Goal: Task Accomplishment & Management: Complete application form

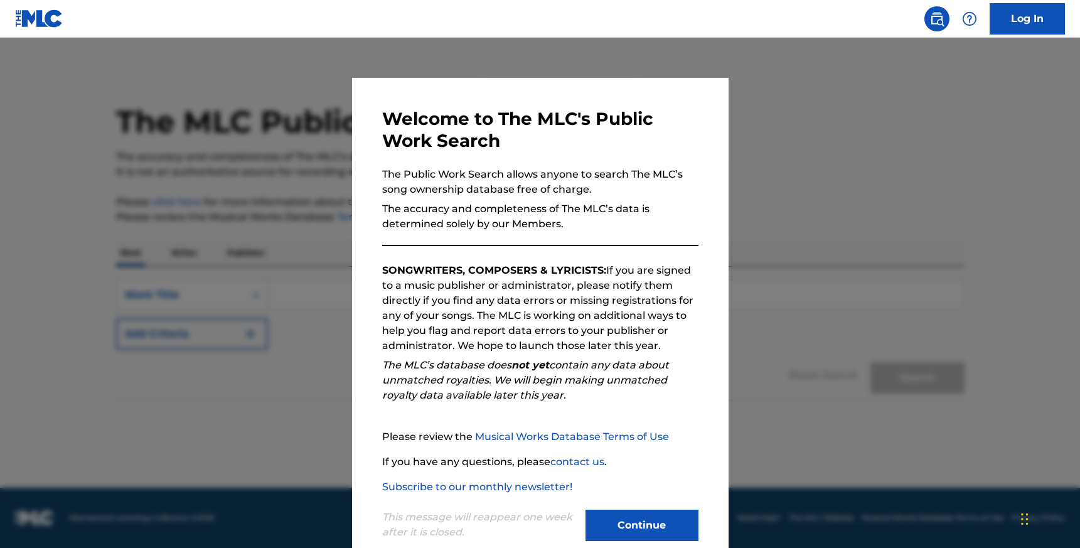
click at [647, 521] on button "Continue" at bounding box center [642, 525] width 113 height 31
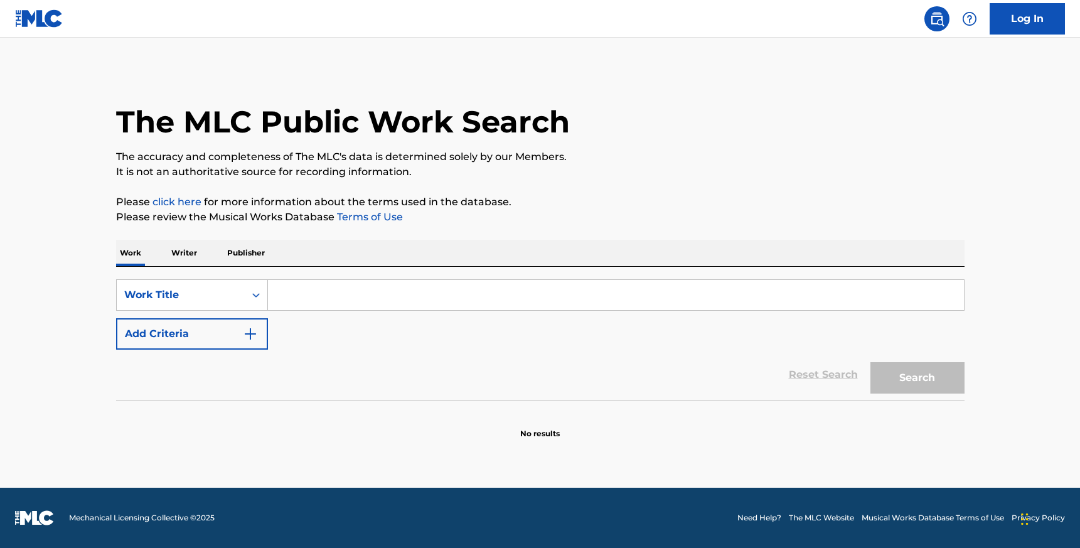
click at [181, 254] on p "Writer" at bounding box center [184, 253] width 33 height 26
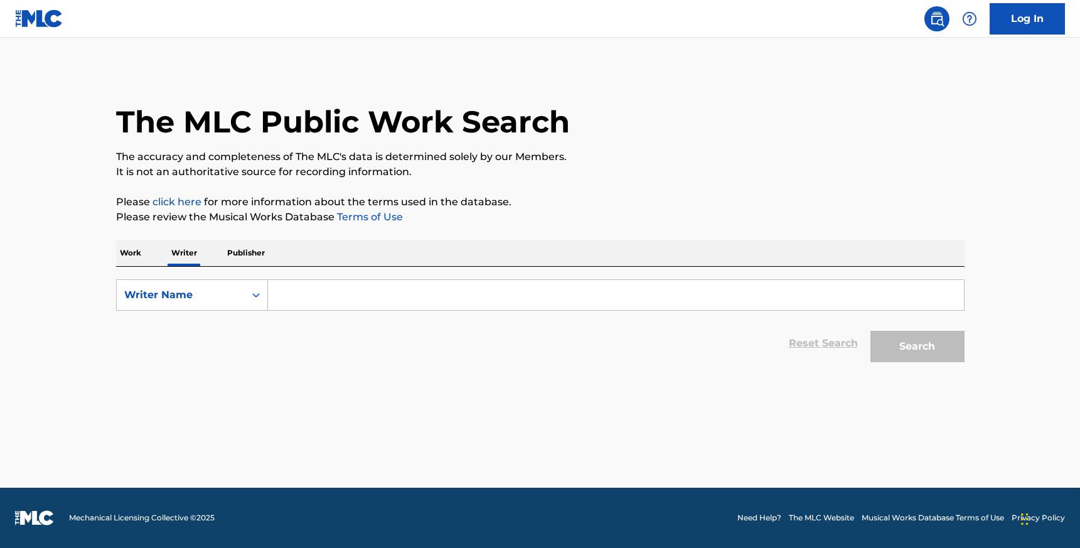
click at [341, 301] on input "Search Form" at bounding box center [616, 295] width 696 height 30
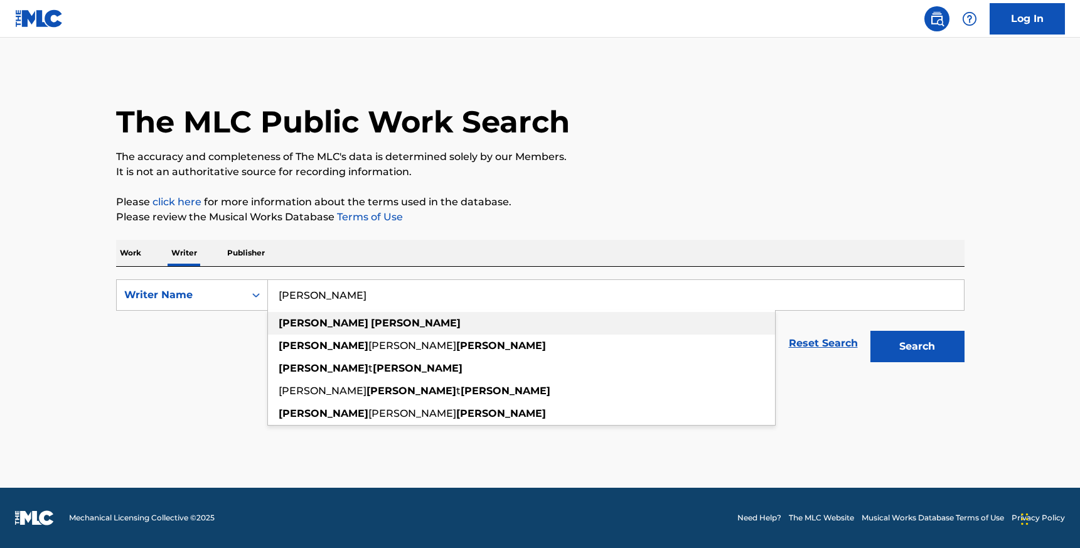
click at [343, 325] on div "bryan carter" at bounding box center [521, 323] width 507 height 23
type input "bryan carter"
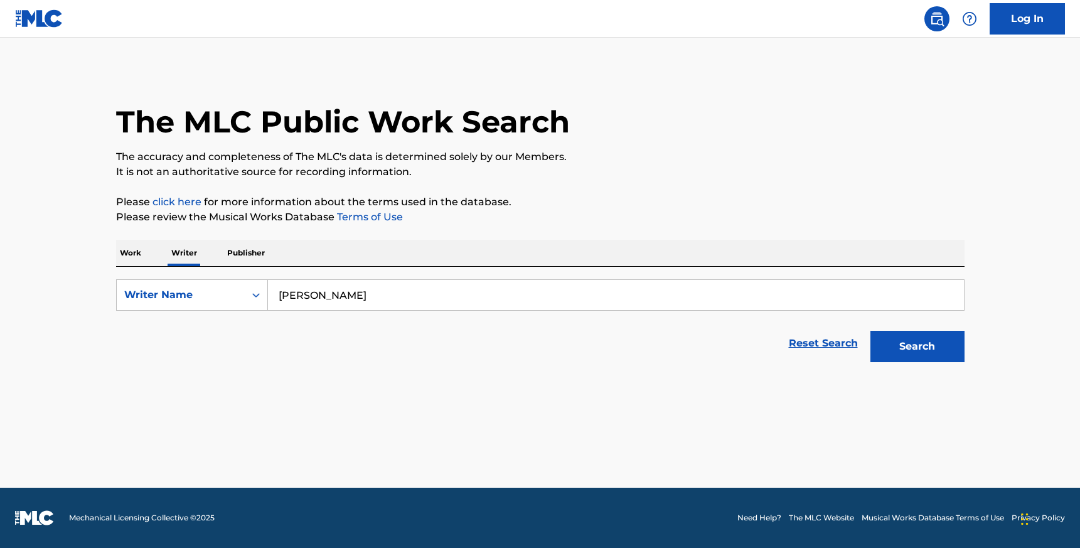
click at [928, 355] on button "Search" at bounding box center [918, 346] width 94 height 31
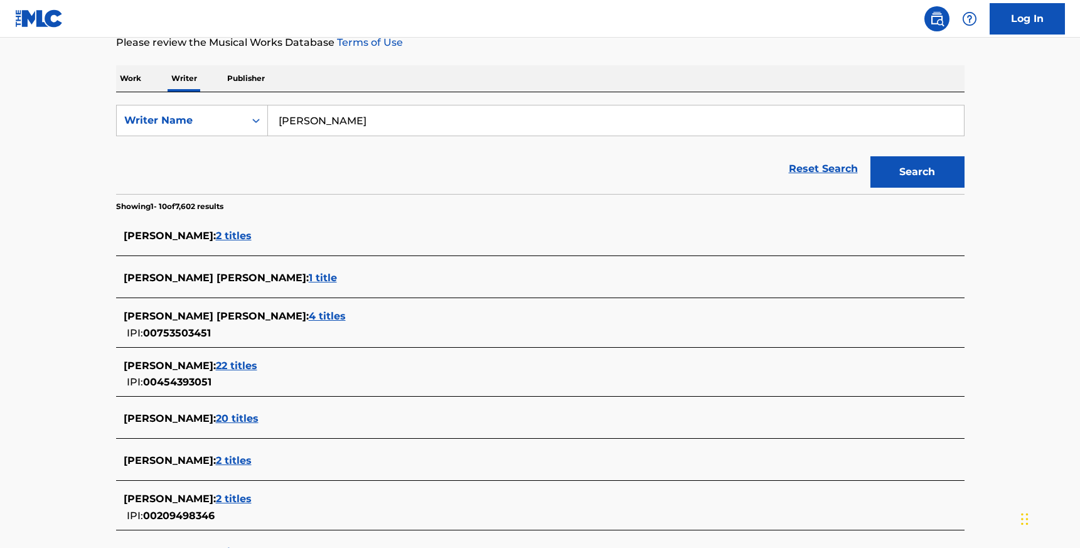
scroll to position [241, 0]
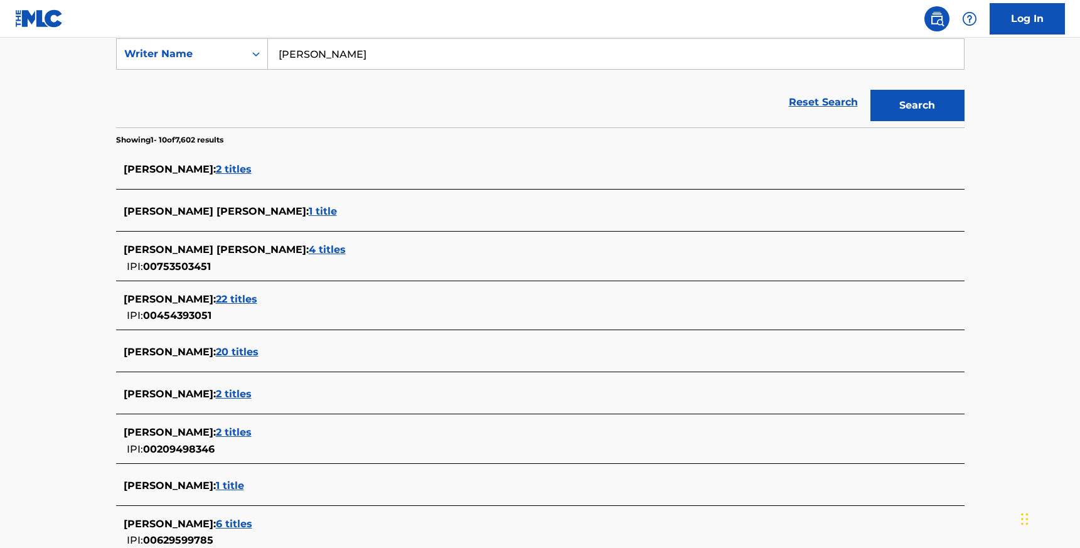
click at [244, 166] on span "2 titles" at bounding box center [234, 169] width 36 height 12
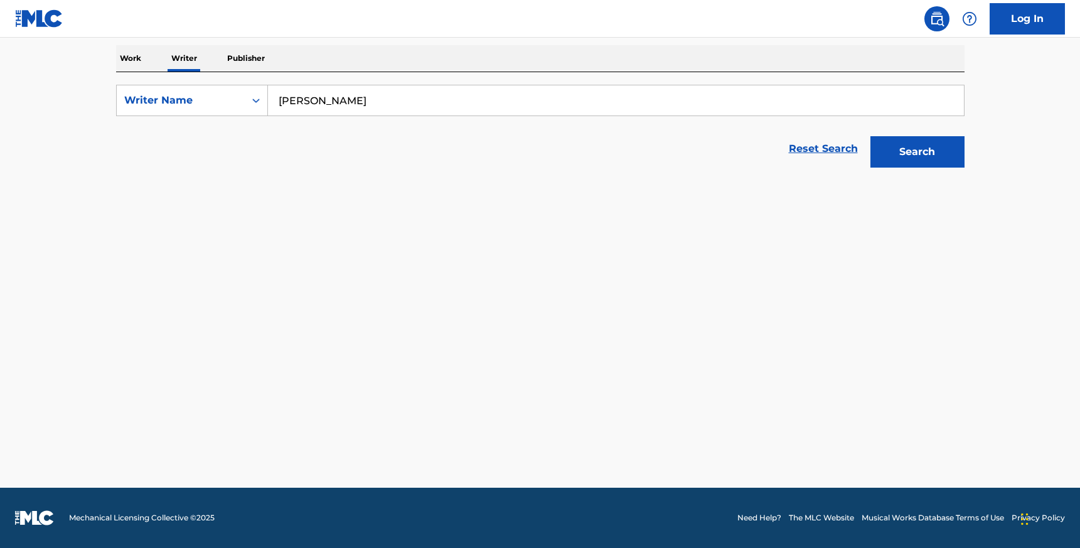
scroll to position [195, 0]
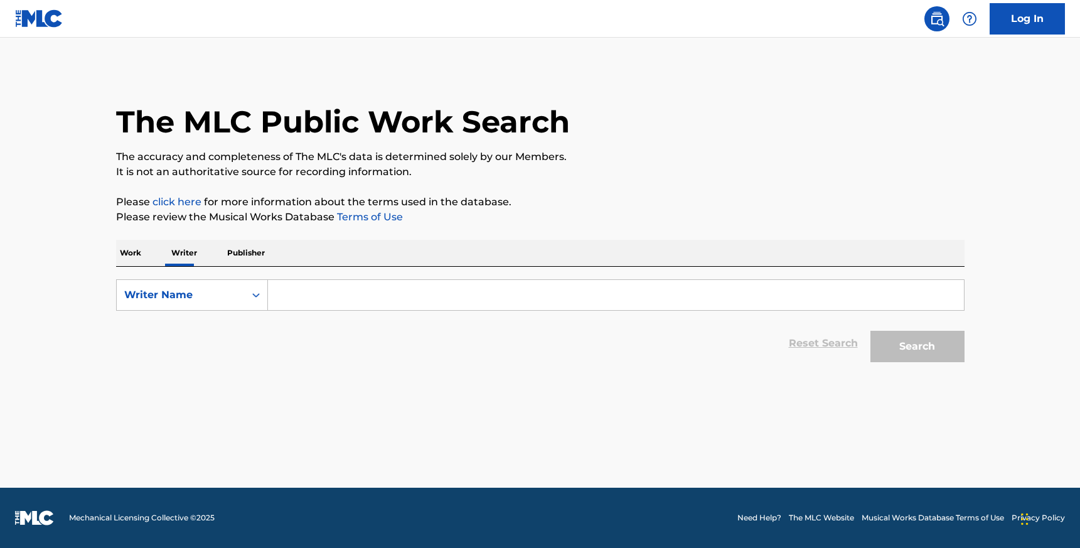
click at [357, 302] on input "Search Form" at bounding box center [616, 295] width 696 height 30
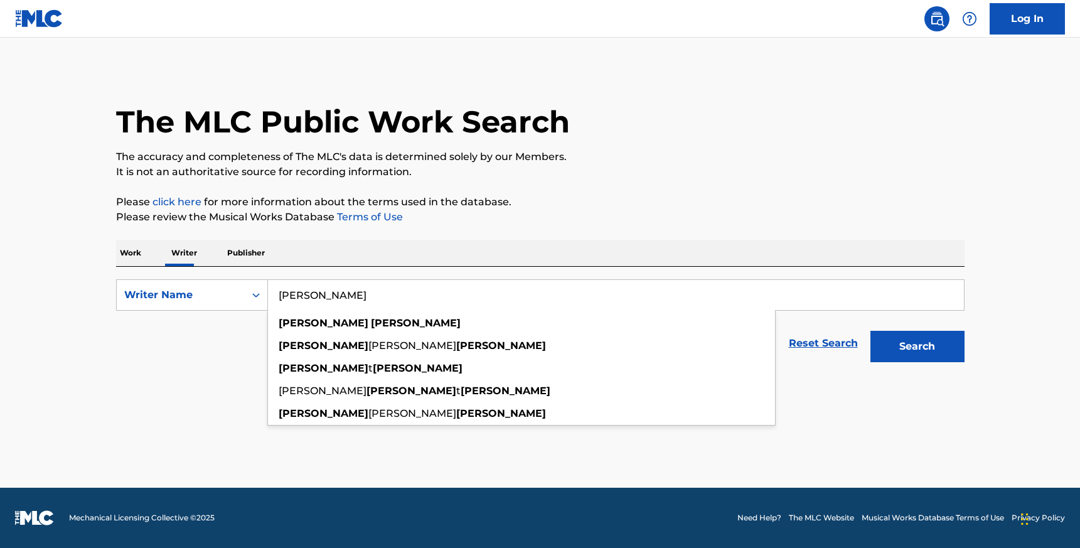
type input "[PERSON_NAME]"
click at [871, 331] on button "Search" at bounding box center [918, 346] width 94 height 31
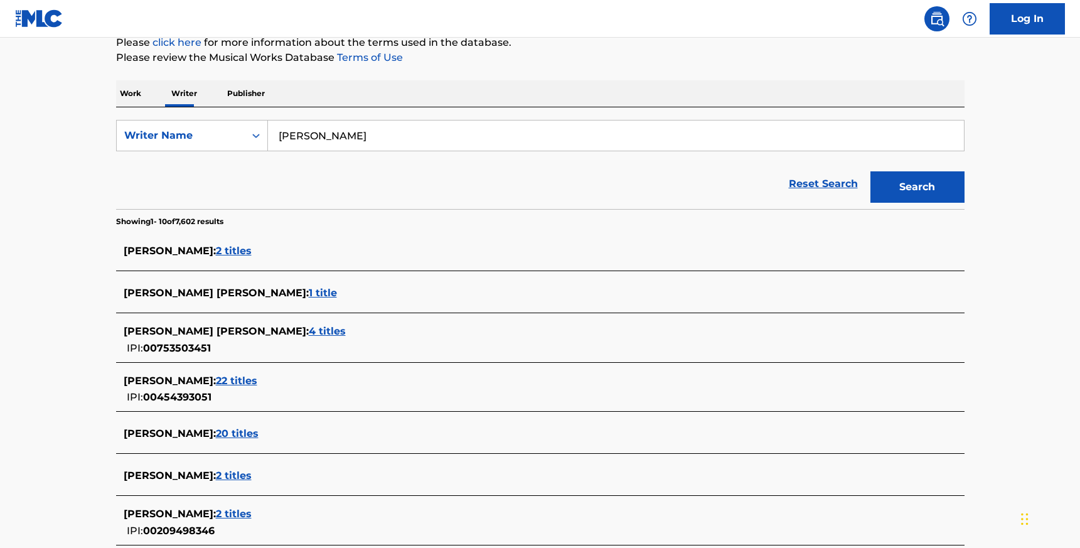
scroll to position [222, 0]
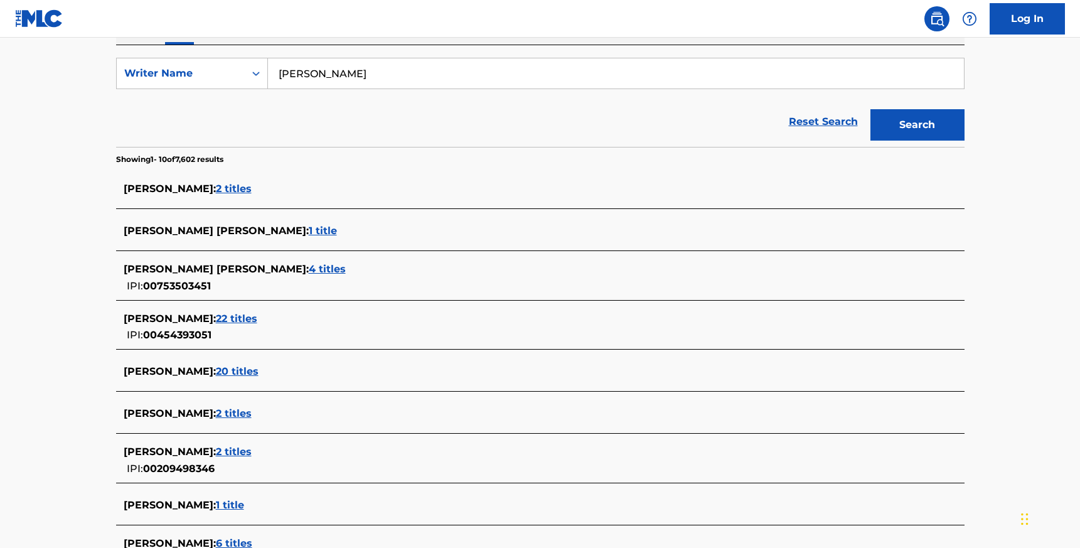
click at [239, 320] on span "22 titles" at bounding box center [236, 319] width 41 height 12
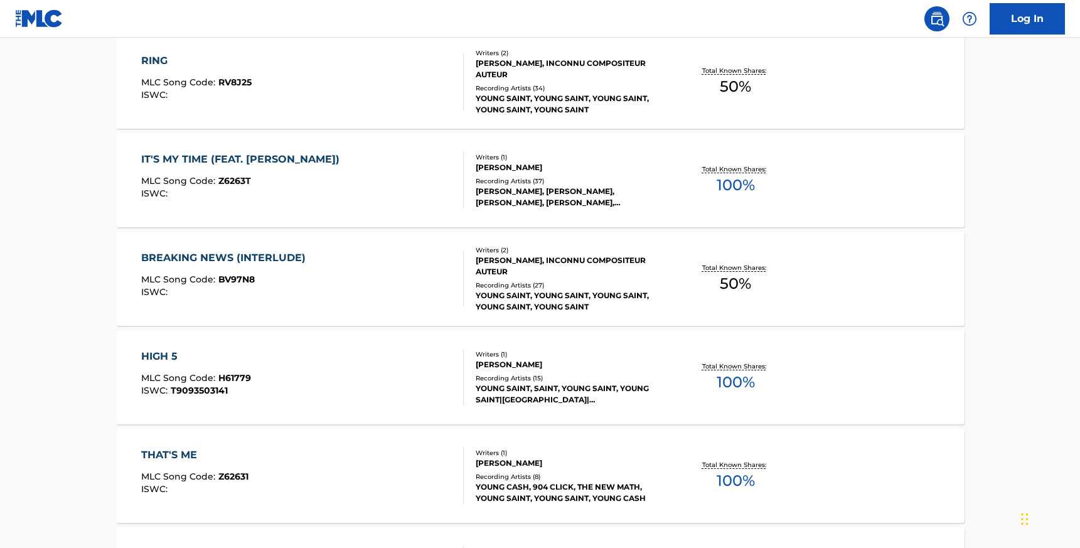
scroll to position [989, 0]
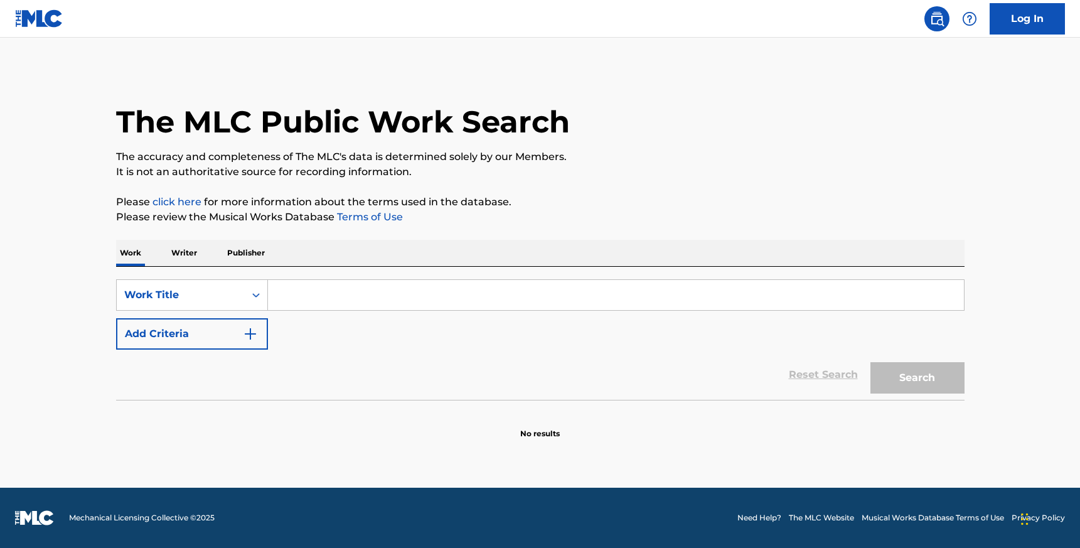
click at [190, 257] on p "Writer" at bounding box center [184, 253] width 33 height 26
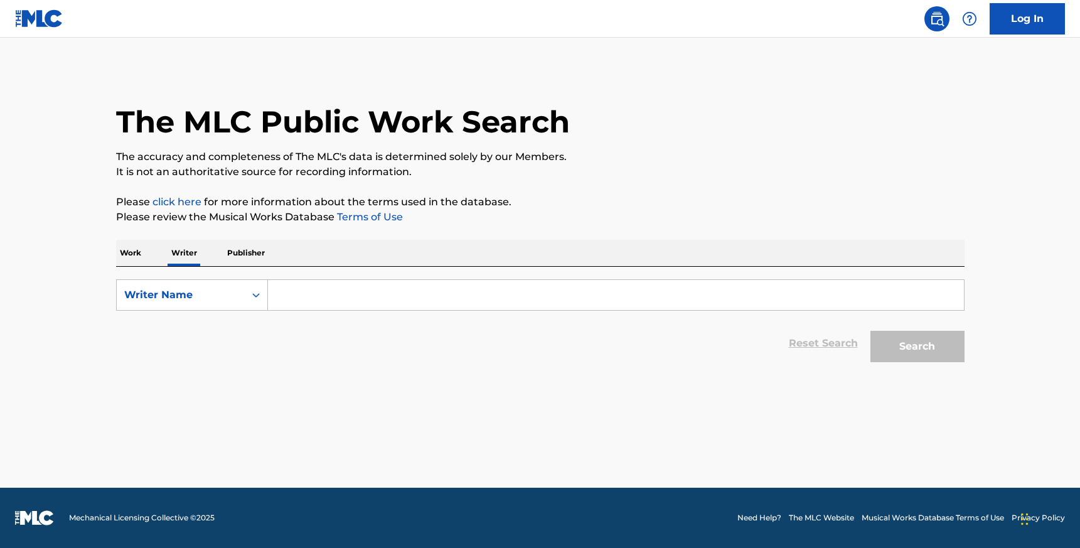
click at [326, 294] on input "Search Form" at bounding box center [616, 295] width 696 height 30
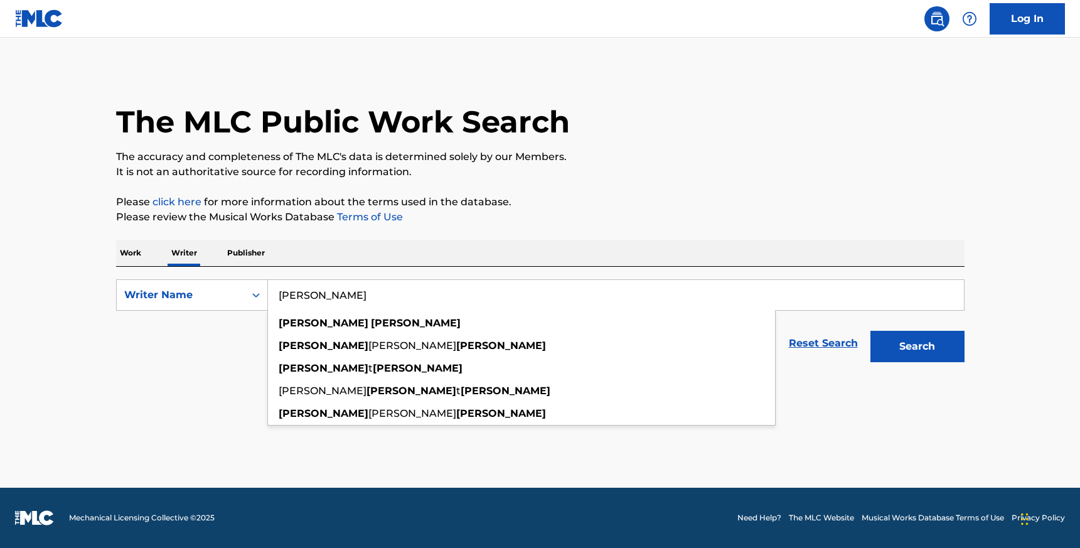
type input "Bryan Carter"
click at [871, 331] on button "Search" at bounding box center [918, 346] width 94 height 31
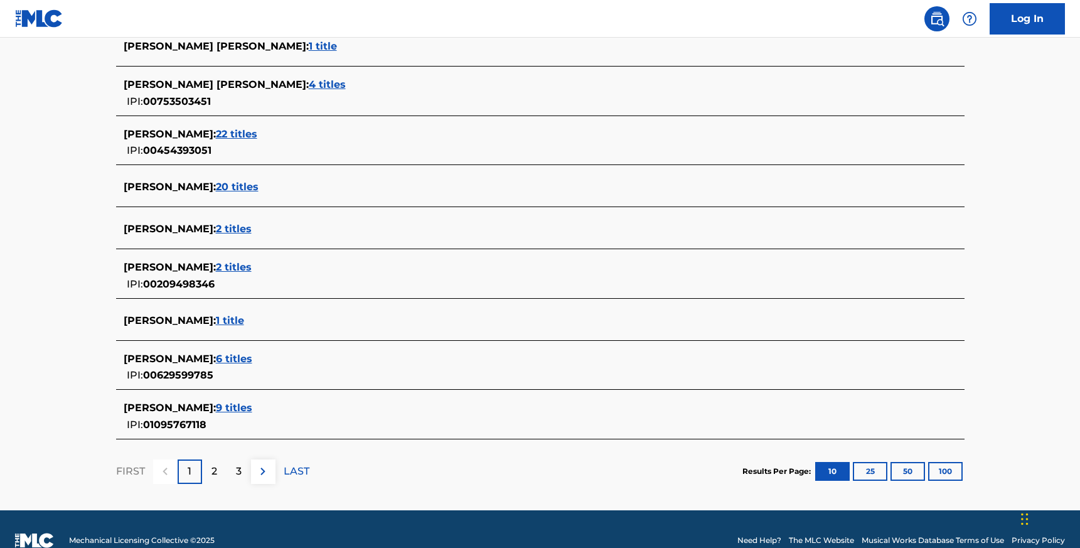
scroll to position [410, 0]
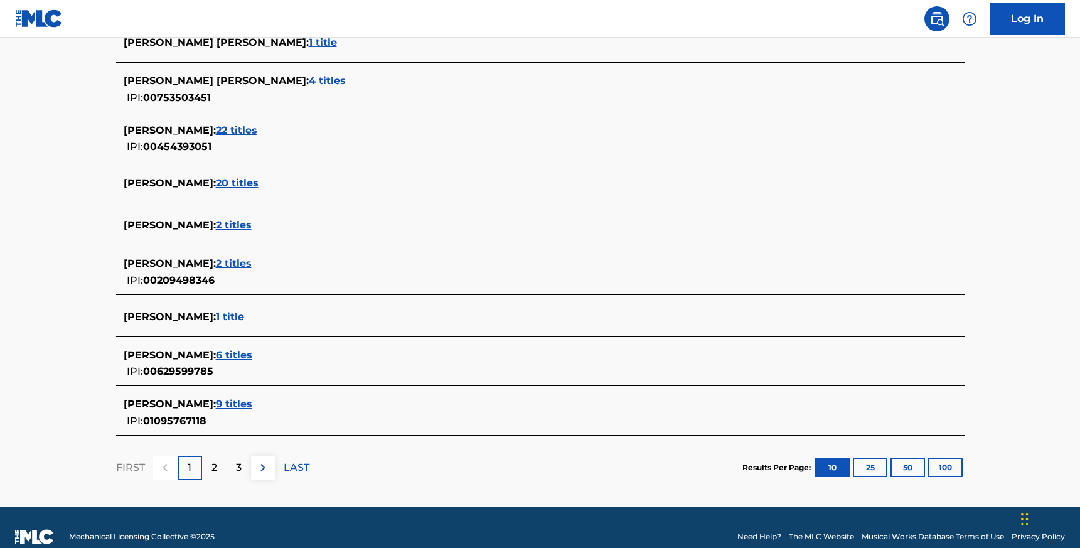
click at [228, 353] on span "6 titles" at bounding box center [234, 355] width 36 height 12
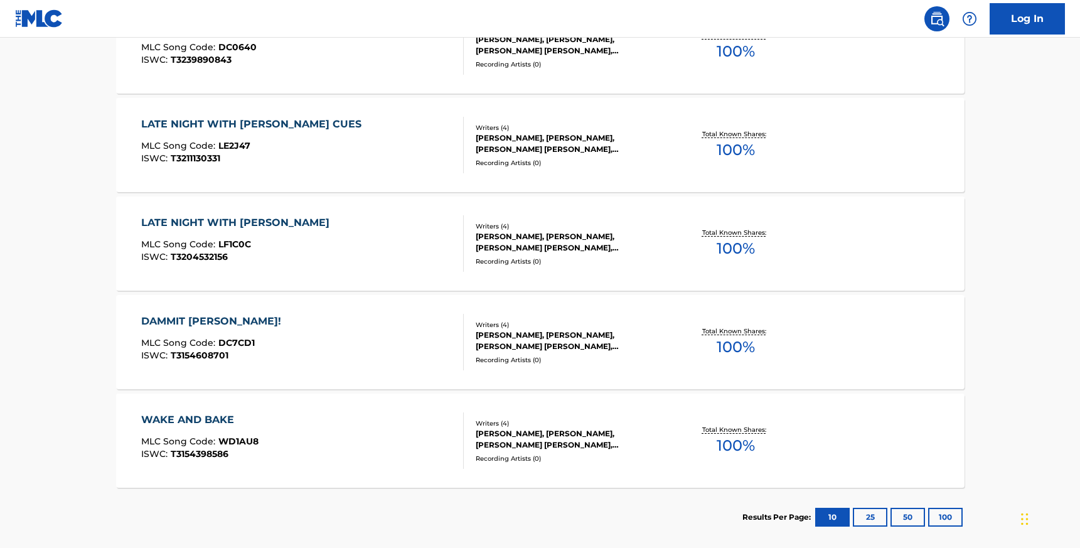
scroll to position [536, 0]
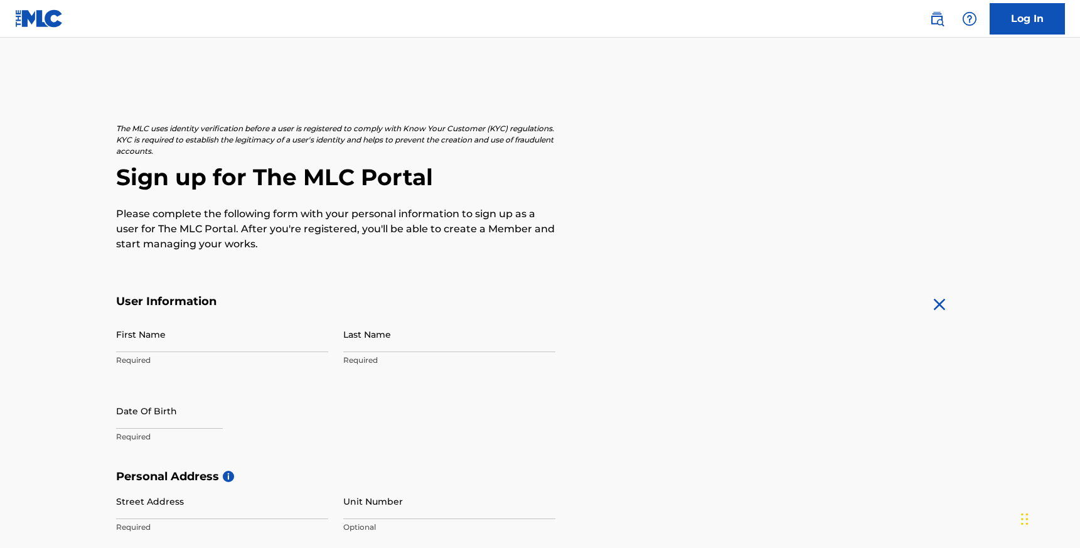
click at [150, 344] on input "First Name" at bounding box center [222, 334] width 212 height 36
type input "[PERSON_NAME]"
type input "[STREET_ADDRESS]"
type input "APT 2F"
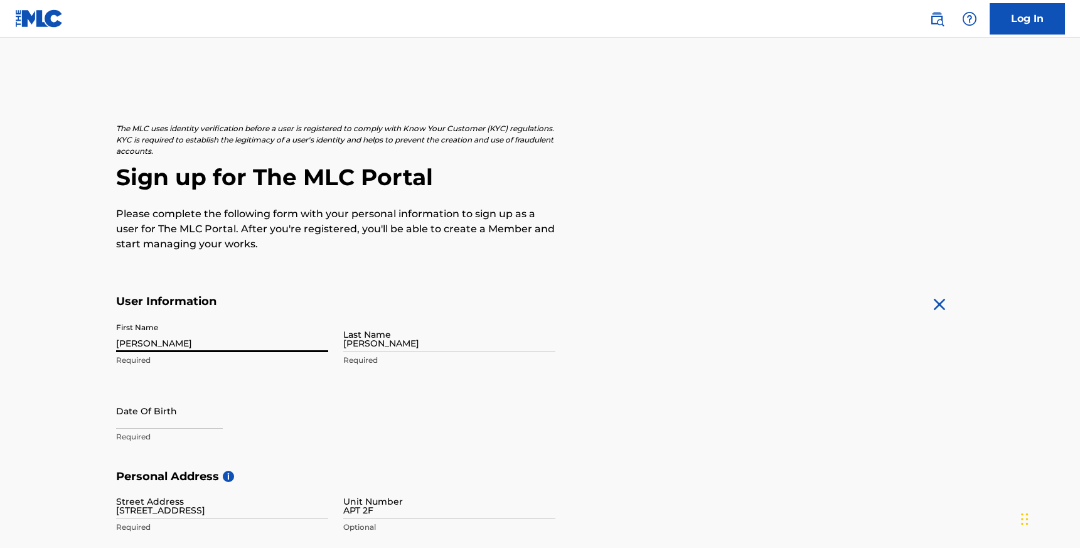
type input "[US_STATE]"
type input "[GEOGRAPHIC_DATA]"
type input "NY"
type input "10019"
type input "815"
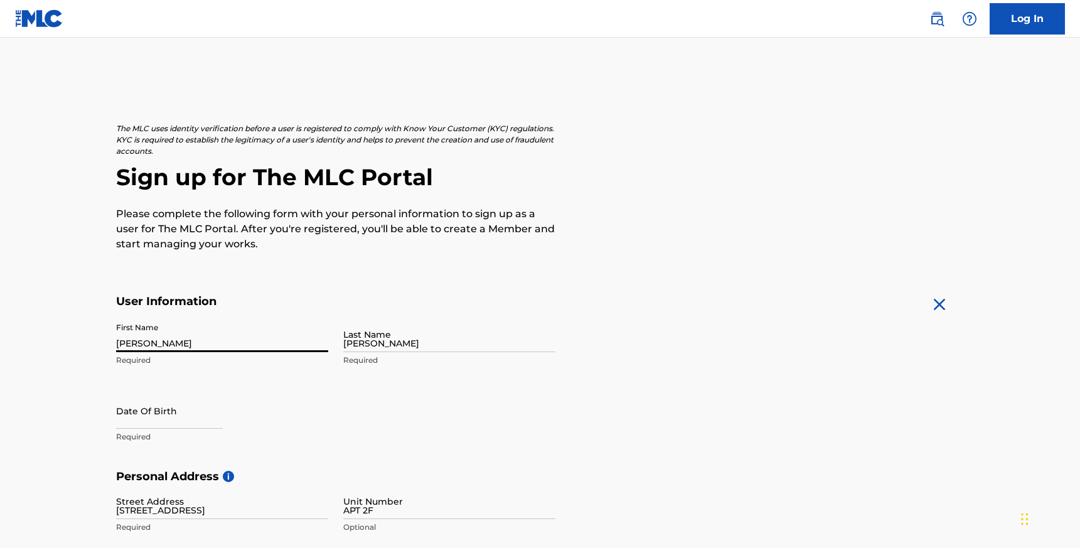
type input "7212251"
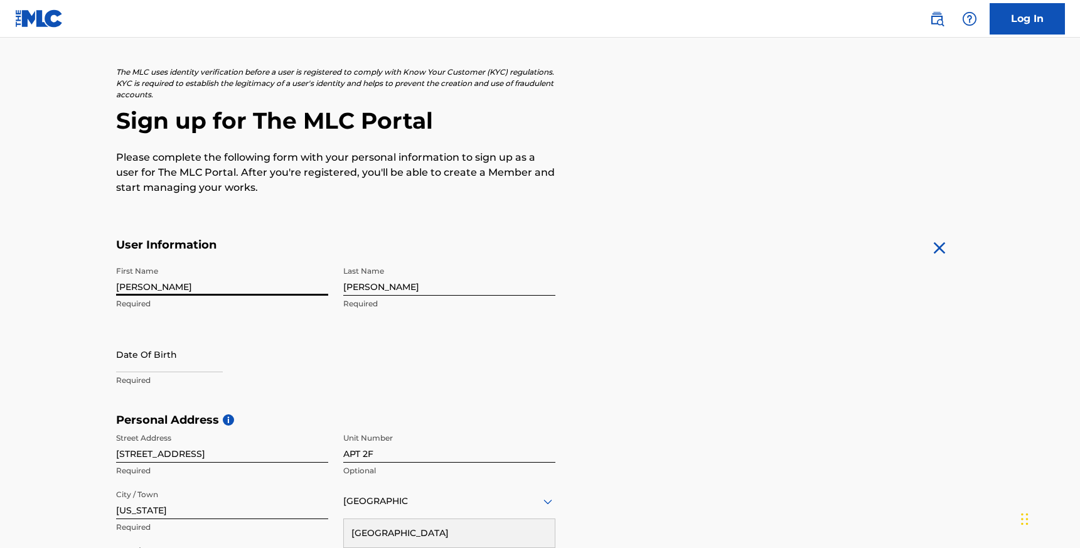
click at [163, 356] on input "text" at bounding box center [169, 354] width 107 height 36
select select "7"
select select "2025"
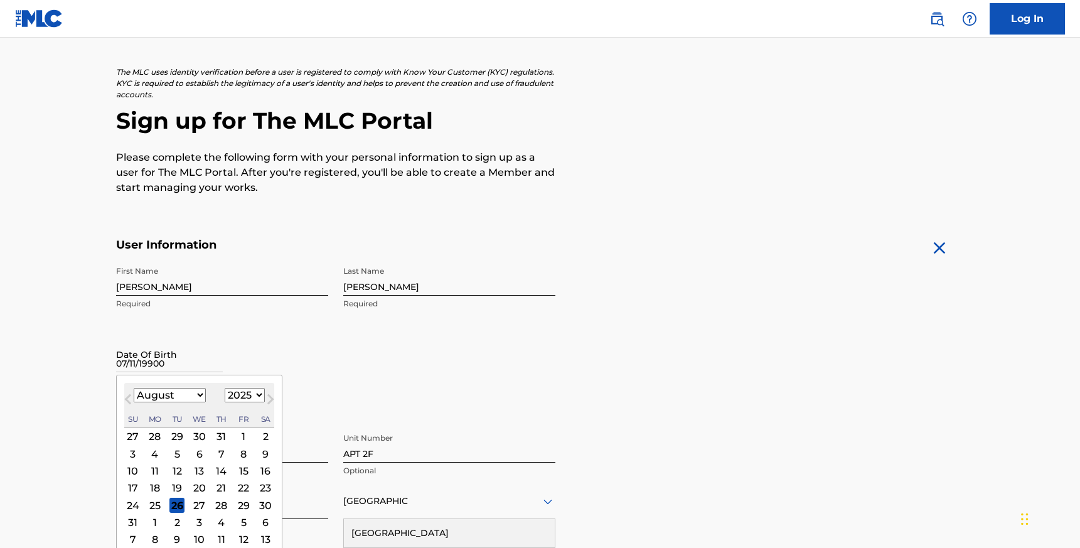
type input "[DATE]"
click at [343, 350] on div "First Name [PERSON_NAME] Required Last Name [PERSON_NAME] Required Date Of Birt…" at bounding box center [335, 336] width 439 height 153
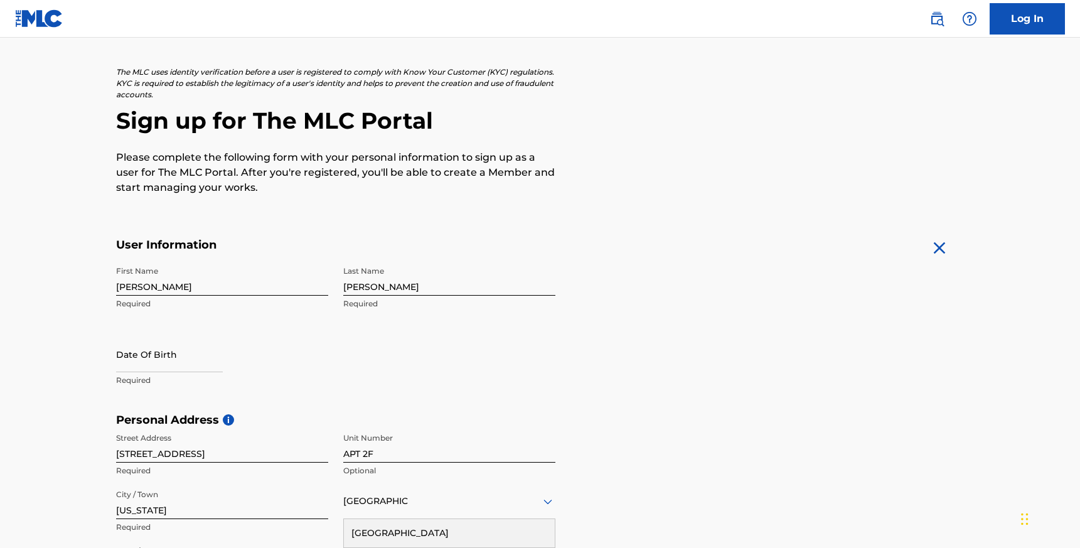
select select "7"
select select "2025"
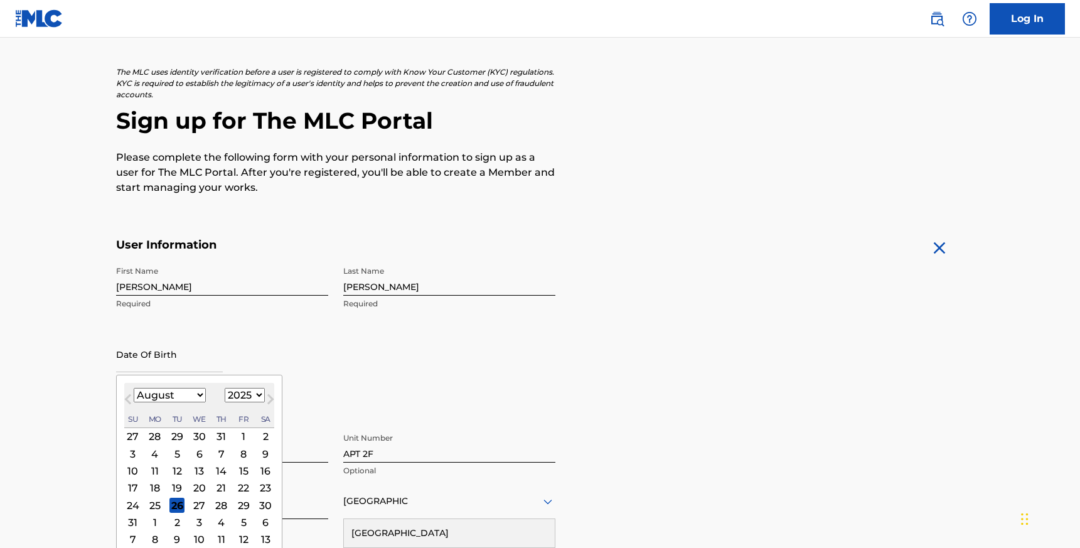
click at [143, 355] on input "text" at bounding box center [169, 354] width 107 height 36
click at [178, 395] on select "January February March April May June July August September October November De…" at bounding box center [170, 395] width 72 height 14
select select "6"
click at [134, 388] on select "January February March April May June July August September October November De…" at bounding box center [170, 395] width 72 height 14
click at [245, 392] on select "1899 1900 1901 1902 1903 1904 1905 1906 1907 1908 1909 1910 1911 1912 1913 1914…" at bounding box center [245, 395] width 40 height 14
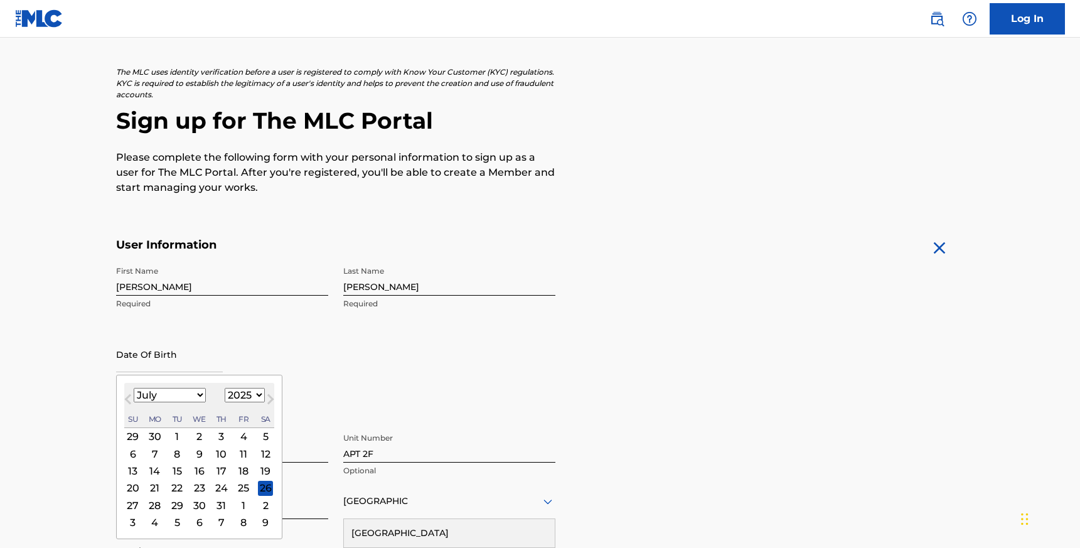
select select "1990"
click at [225, 388] on select "1899 1900 1901 1902 1903 1904 1905 1906 1907 1908 1909 1910 1911 1912 1913 1914…" at bounding box center [245, 395] width 40 height 14
click at [198, 454] on div "11" at bounding box center [198, 453] width 15 height 15
type input "[DATE]"
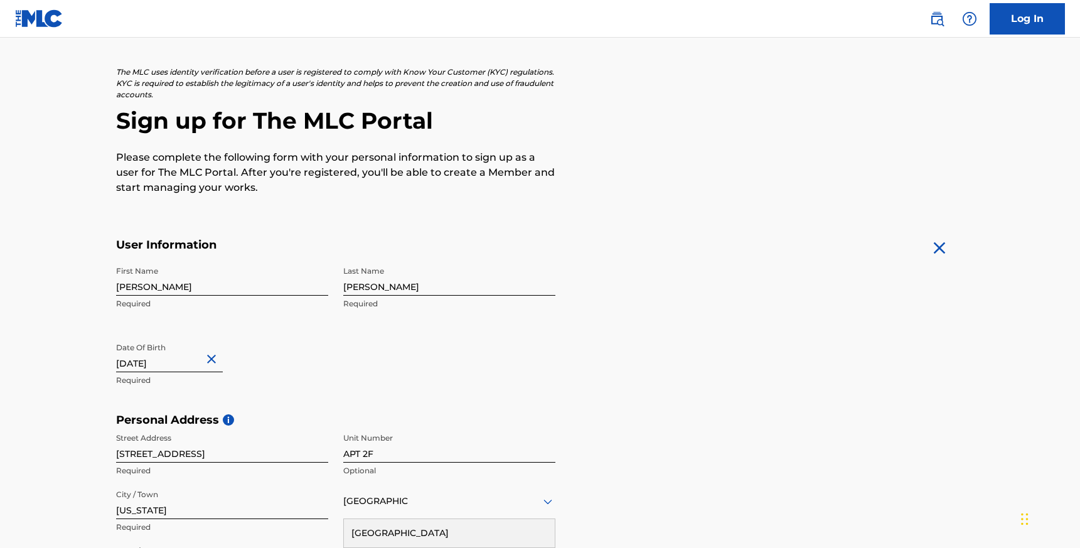
click at [302, 342] on div "Date Of Birth [DEMOGRAPHIC_DATA] Required" at bounding box center [222, 364] width 212 height 56
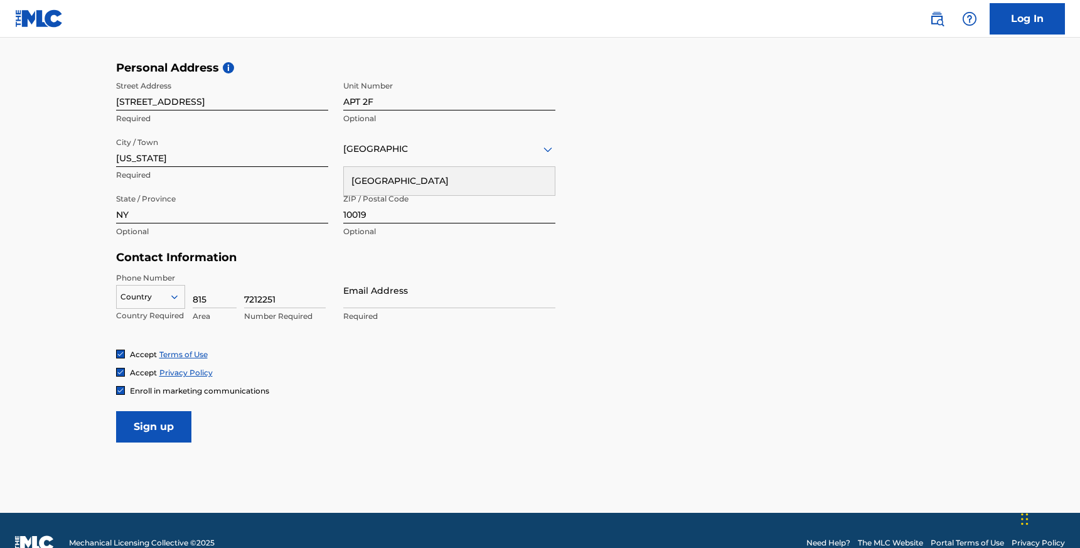
scroll to position [429, 0]
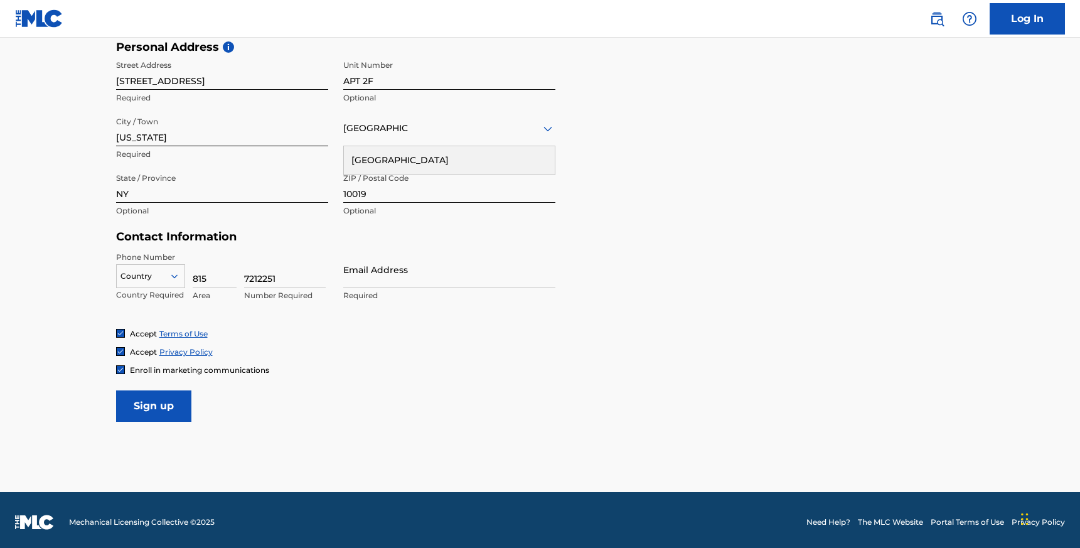
click at [375, 282] on input "Email Address" at bounding box center [449, 270] width 212 height 36
type input "[PERSON_NAME][EMAIL_ADDRESS][DOMAIN_NAME]"
click at [148, 410] on input "Sign up" at bounding box center [153, 405] width 75 height 31
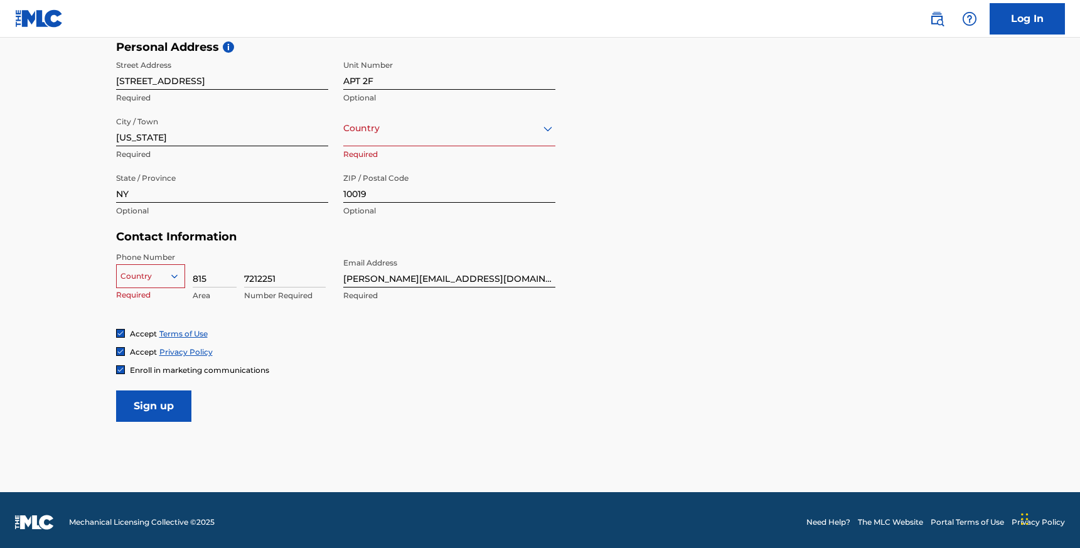
click at [147, 276] on div at bounding box center [151, 276] width 68 height 14
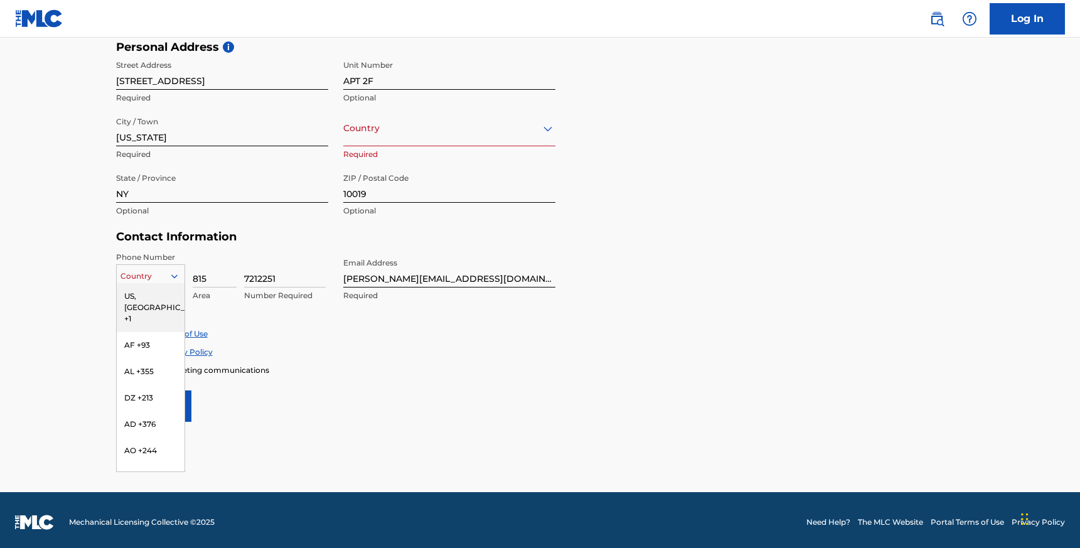
click at [153, 299] on div "US, [GEOGRAPHIC_DATA] +1" at bounding box center [151, 307] width 68 height 49
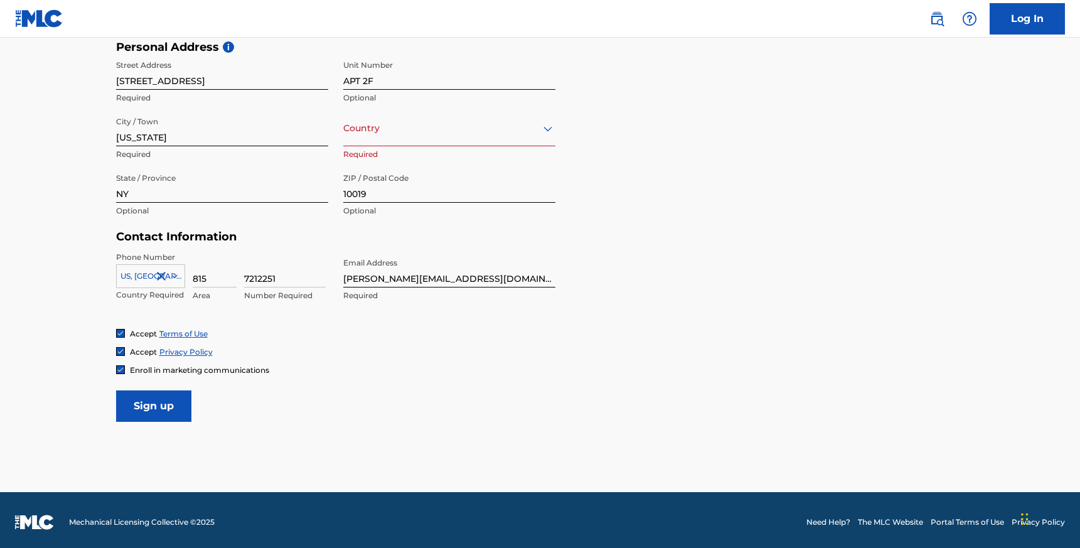
click at [163, 411] on input "Sign up" at bounding box center [153, 405] width 75 height 31
click at [412, 134] on div at bounding box center [449, 129] width 212 height 16
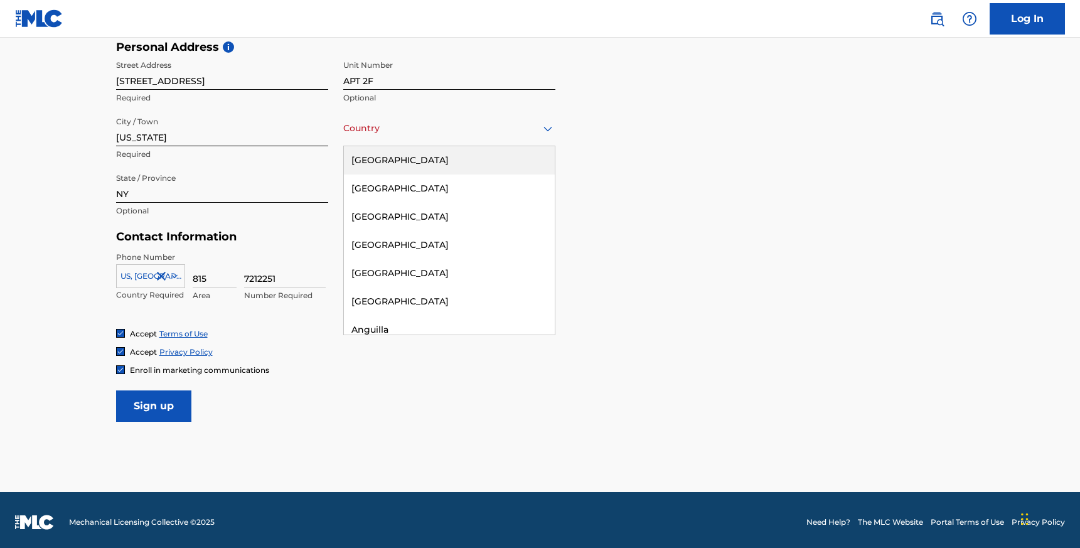
click at [411, 164] on div "[GEOGRAPHIC_DATA]" at bounding box center [449, 160] width 211 height 28
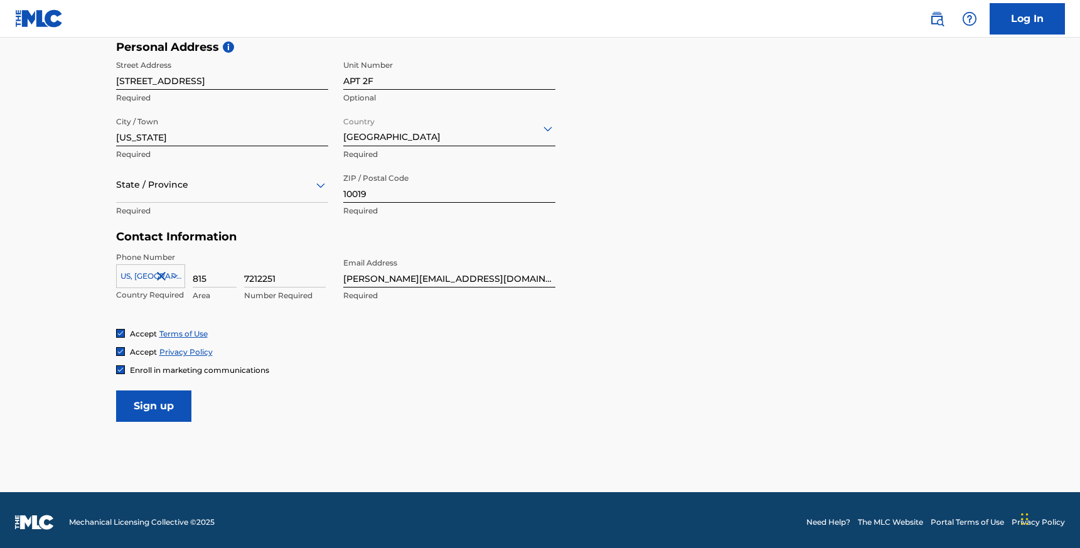
click at [161, 410] on input "Sign up" at bounding box center [153, 405] width 75 height 31
click at [208, 190] on div at bounding box center [222, 185] width 212 height 16
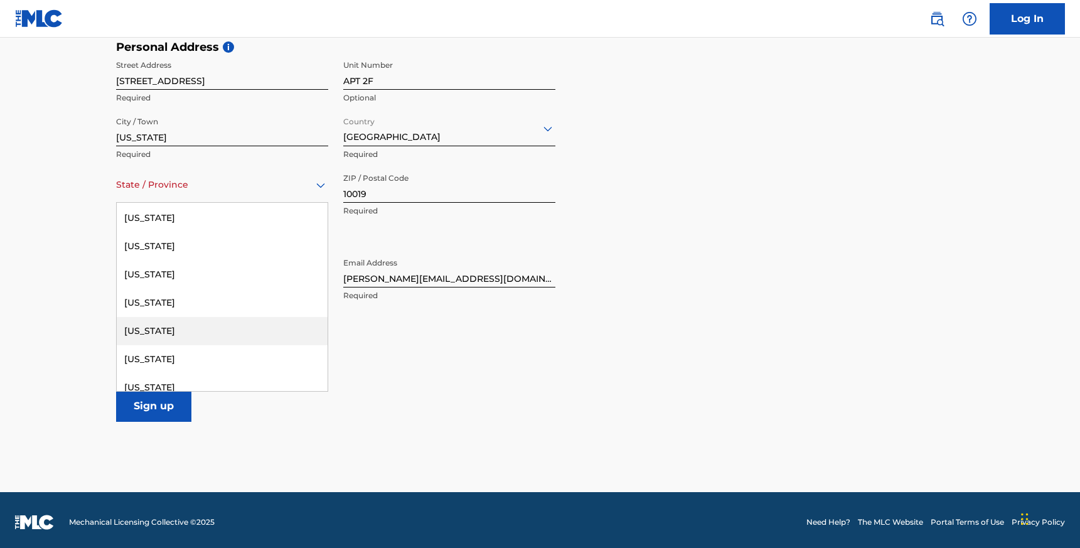
scroll to position [819, 0]
click at [190, 360] on div "[US_STATE]" at bounding box center [222, 358] width 211 height 28
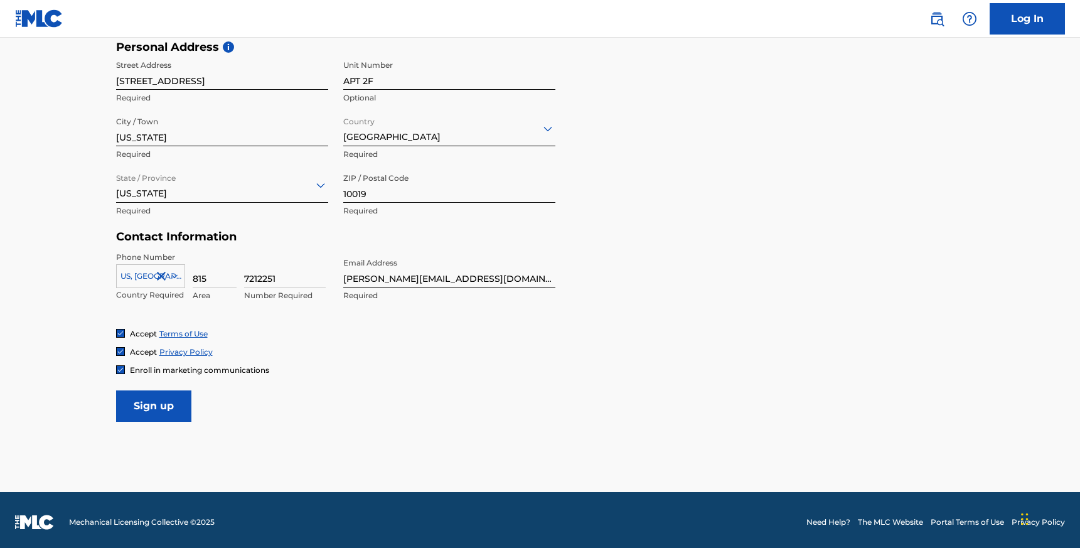
click at [53, 325] on main "The MLC uses identity verification before a user is registered to comply with K…" at bounding box center [540, 50] width 1080 height 884
click at [137, 402] on input "Sign up" at bounding box center [153, 405] width 75 height 31
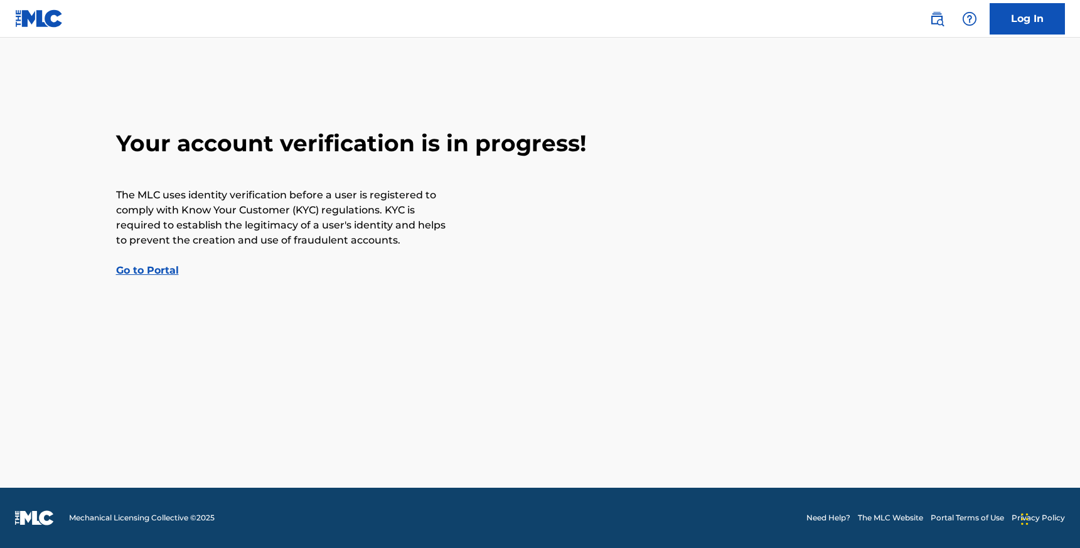
click at [155, 257] on div "Your account verification is in progress! The MLC uses identity verification be…" at bounding box center [540, 203] width 879 height 149
click at [153, 272] on link "Go to Portal" at bounding box center [147, 270] width 63 height 12
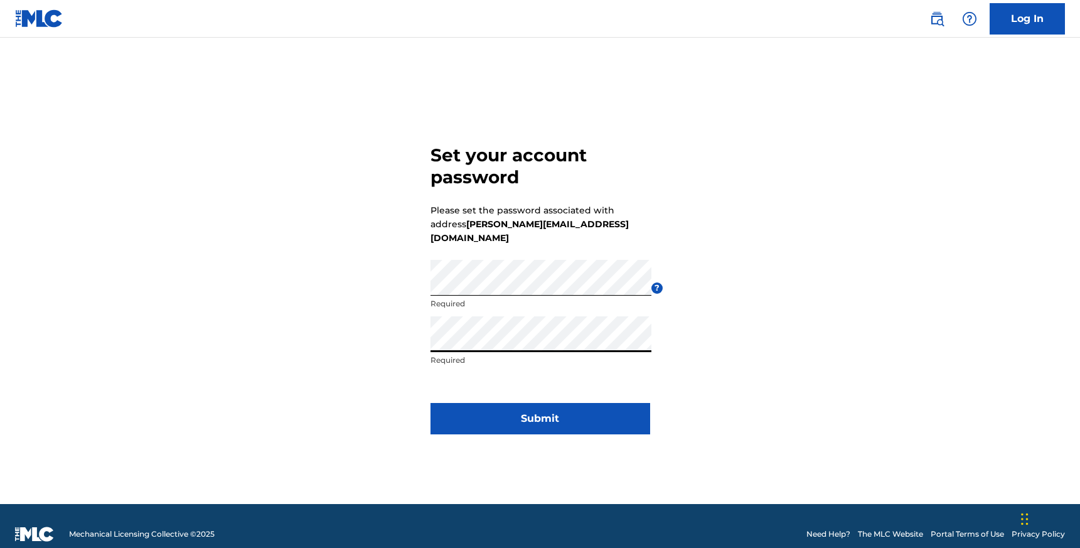
click at [589, 416] on button "Submit" at bounding box center [541, 418] width 220 height 31
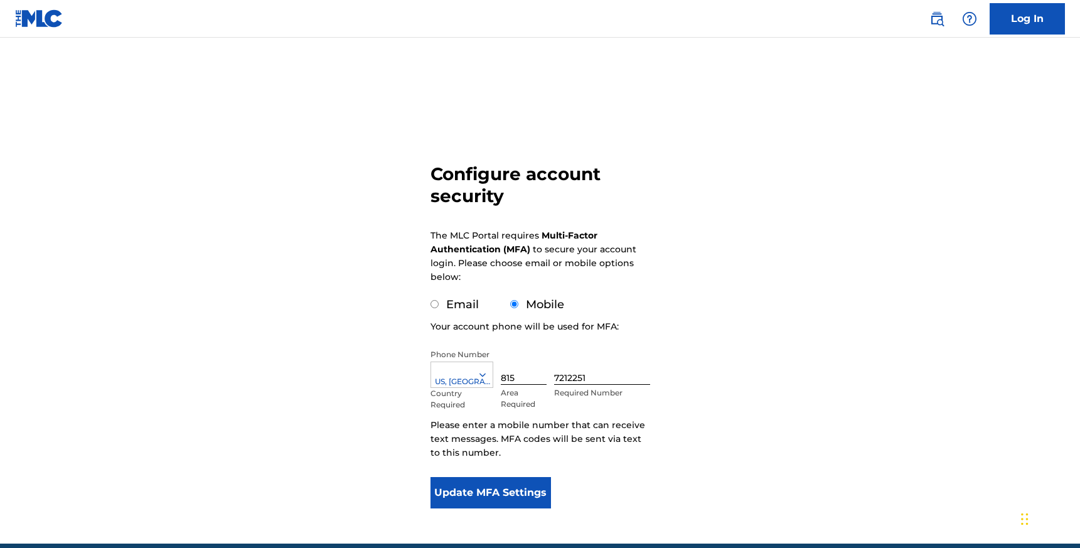
click at [507, 496] on button "Update MFA Settings" at bounding box center [491, 492] width 121 height 31
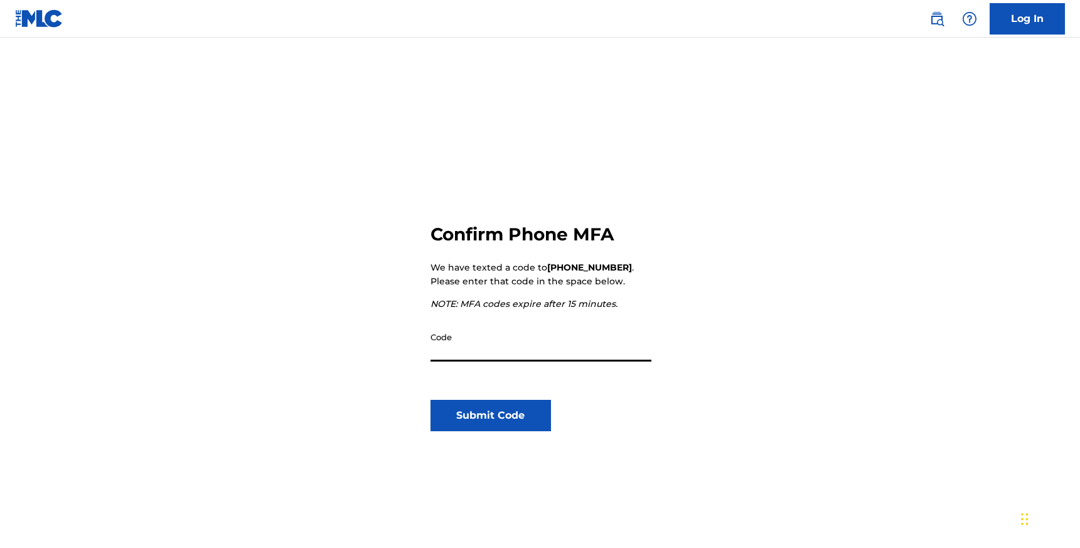
paste input "201260"
type input "201260"
click at [530, 417] on button "Submit Code" at bounding box center [491, 415] width 121 height 31
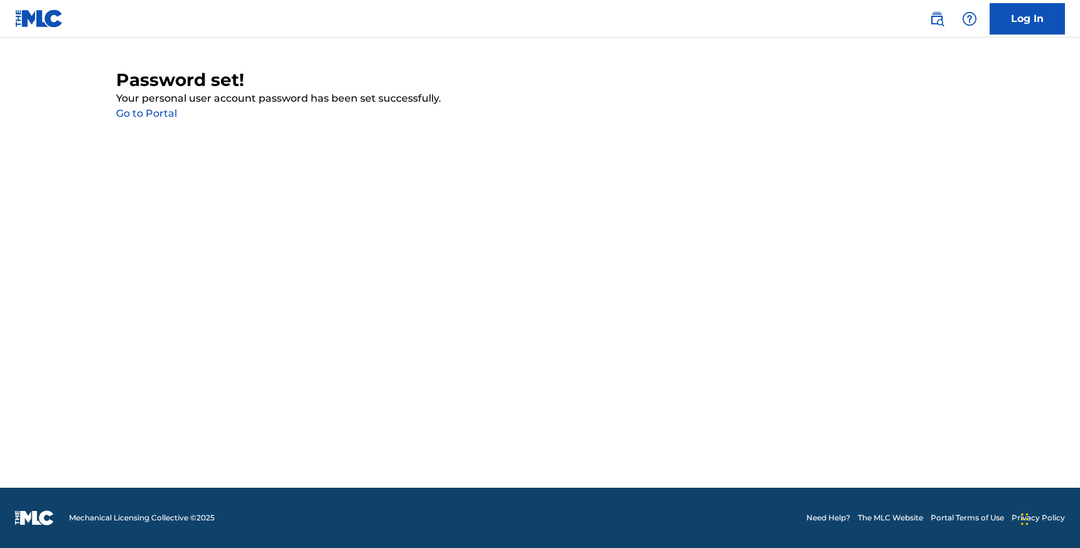
click at [150, 116] on link "Go to Portal" at bounding box center [146, 113] width 61 height 12
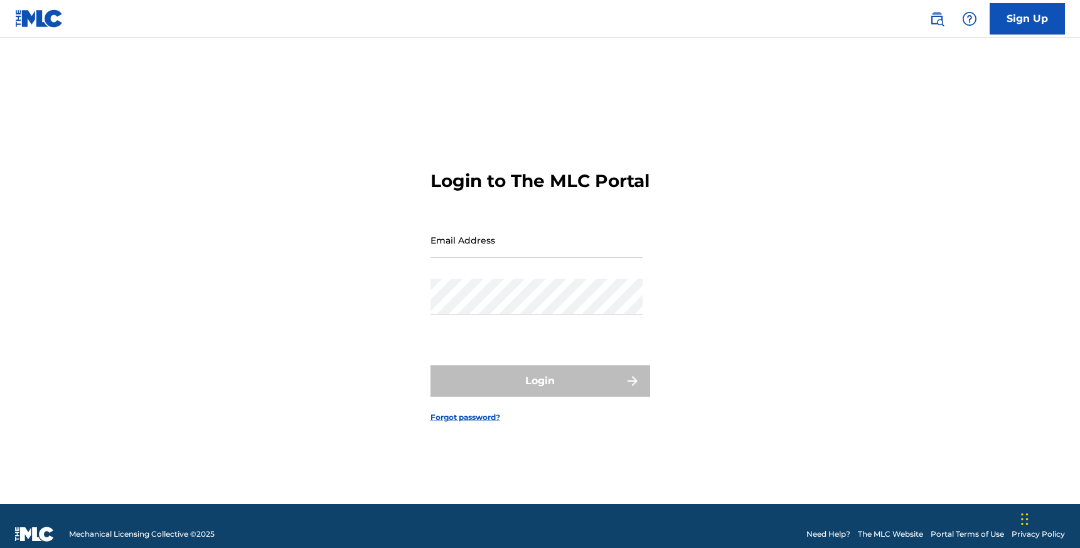
click at [466, 258] on input "Email Address" at bounding box center [537, 240] width 212 height 36
type input "[PERSON_NAME][EMAIL_ADDRESS][DOMAIN_NAME]"
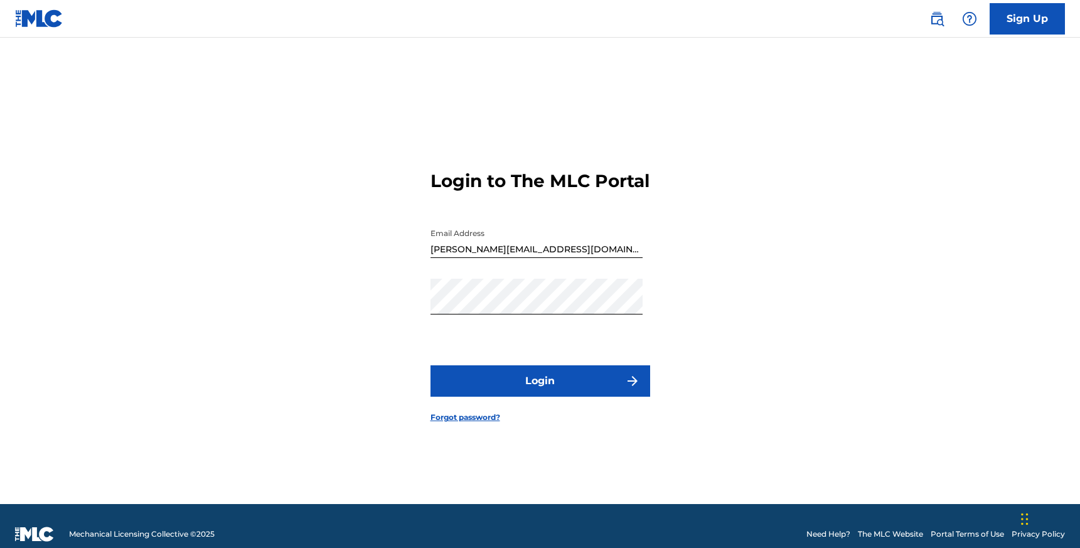
click at [565, 385] on button "Login" at bounding box center [541, 380] width 220 height 31
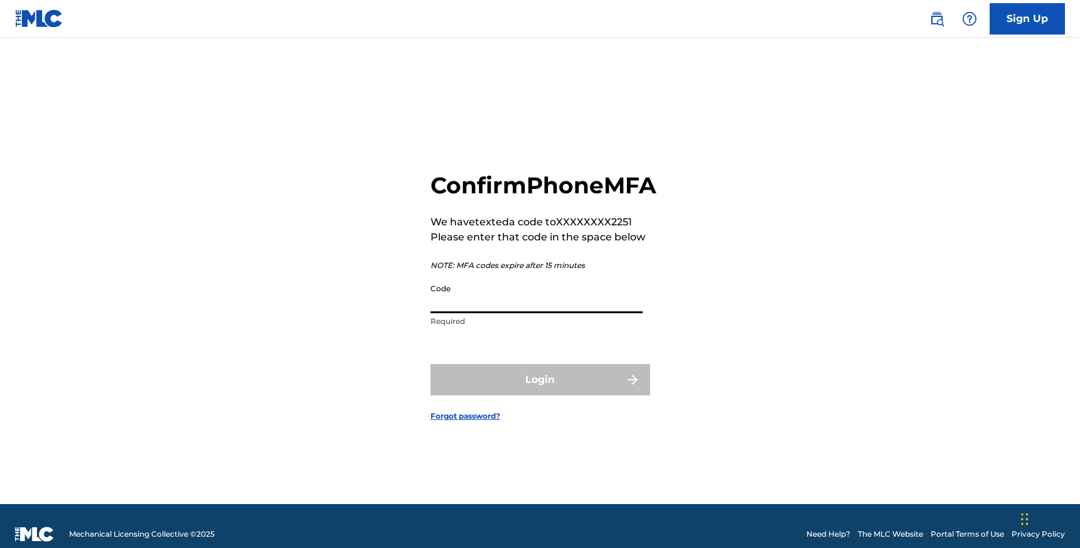
click at [583, 309] on input "Code" at bounding box center [537, 295] width 212 height 36
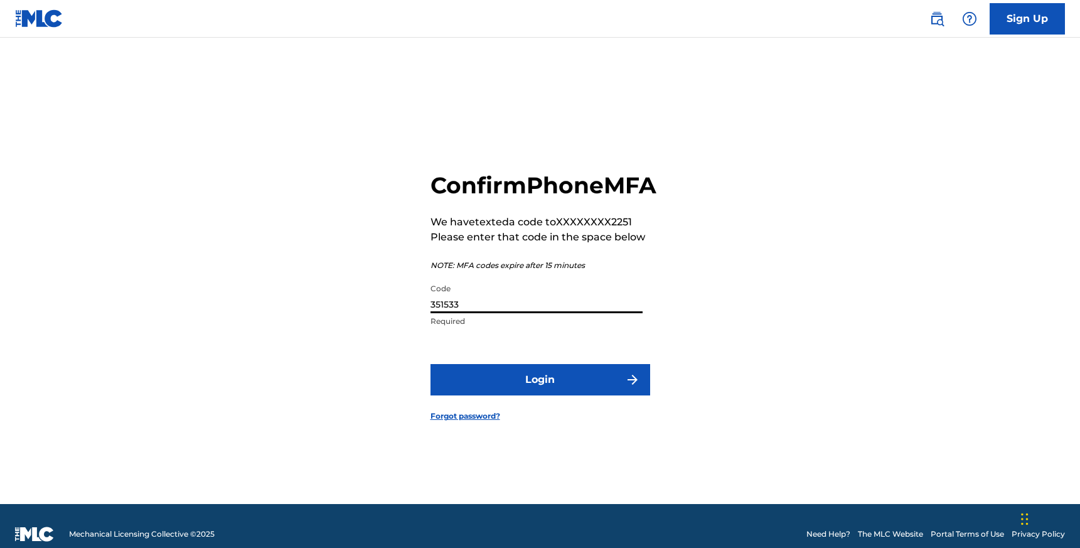
type input "351533"
click at [586, 395] on button "Login" at bounding box center [541, 379] width 220 height 31
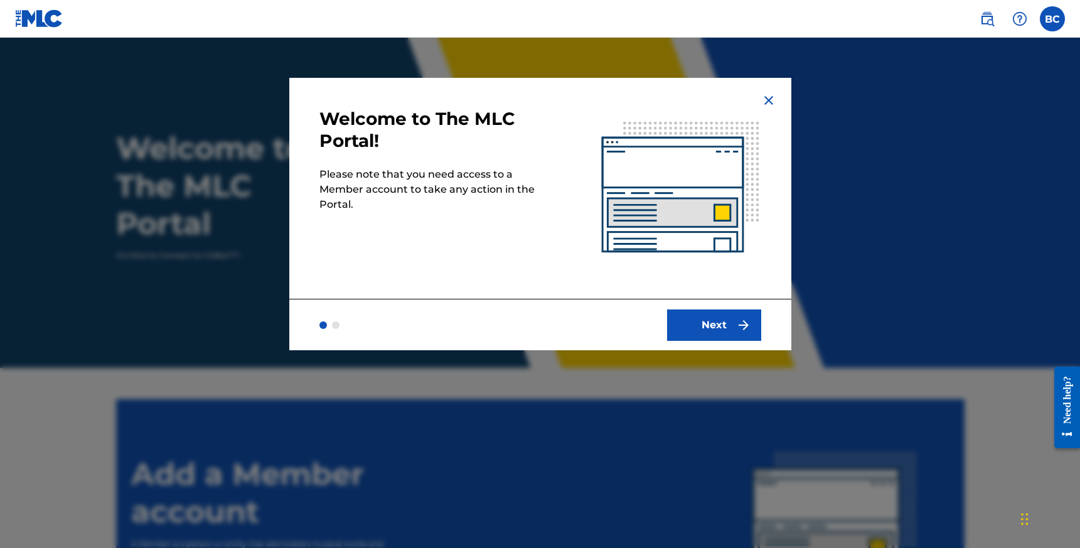
click at [705, 327] on button "Next" at bounding box center [714, 324] width 94 height 31
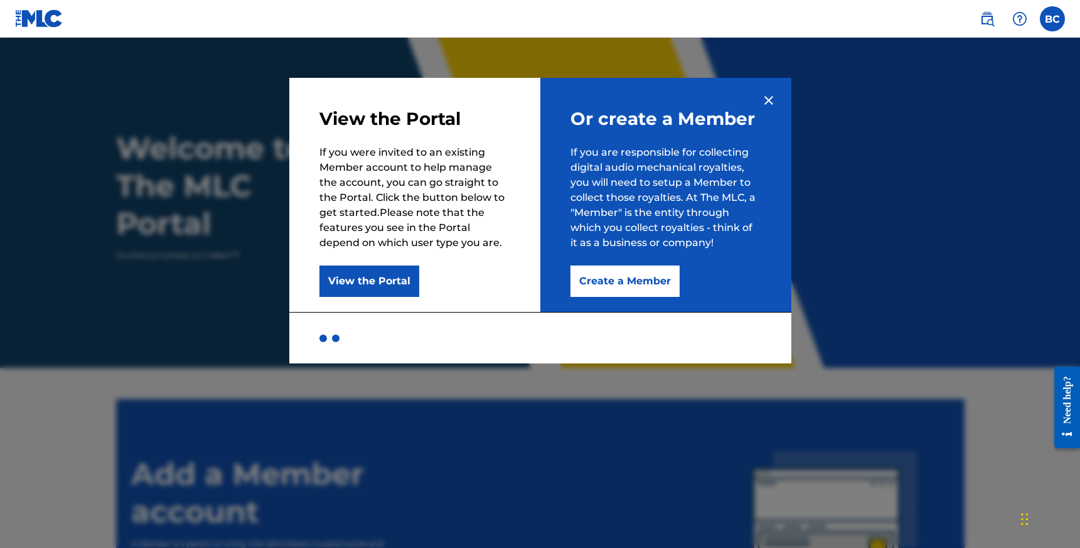
click at [381, 271] on button "View the Portal" at bounding box center [370, 281] width 100 height 31
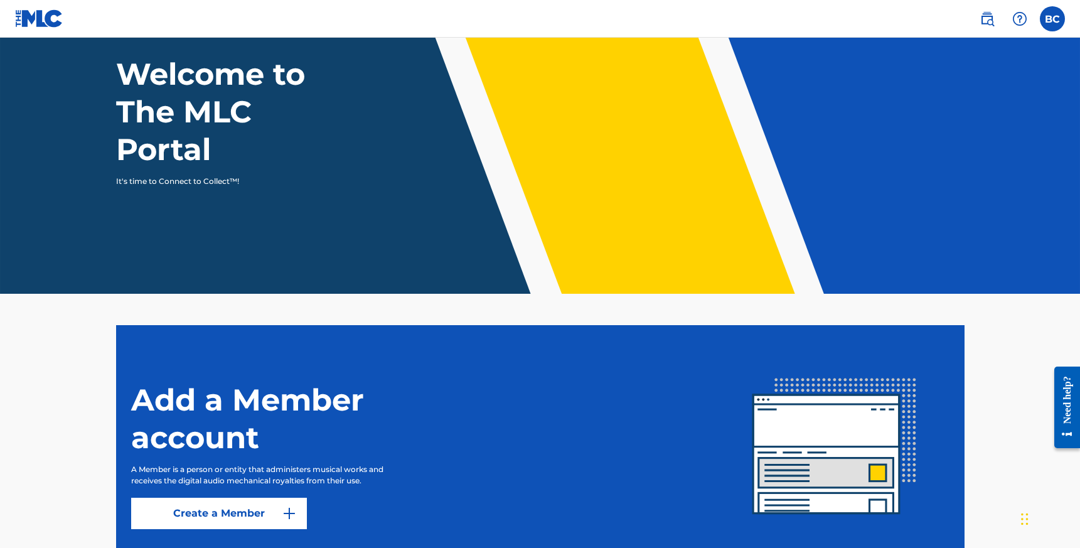
scroll to position [171, 0]
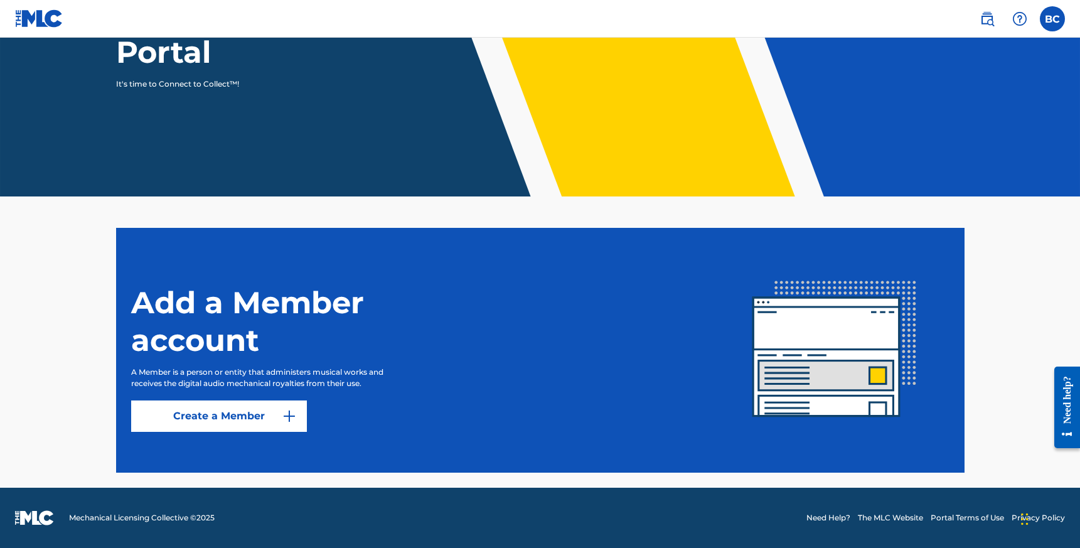
click at [259, 417] on link "Create a Member" at bounding box center [219, 415] width 176 height 31
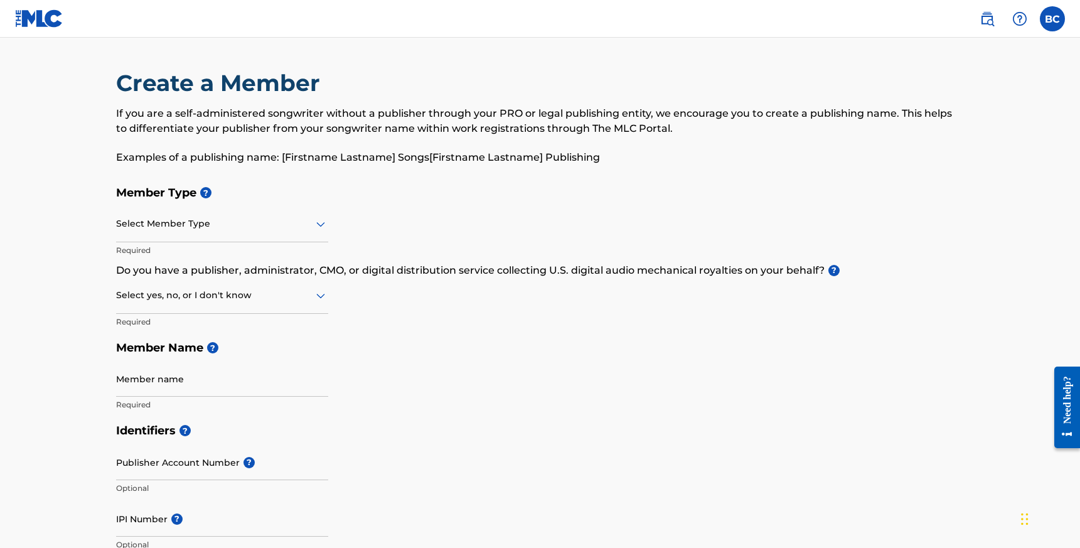
click at [264, 230] on div at bounding box center [222, 224] width 212 height 16
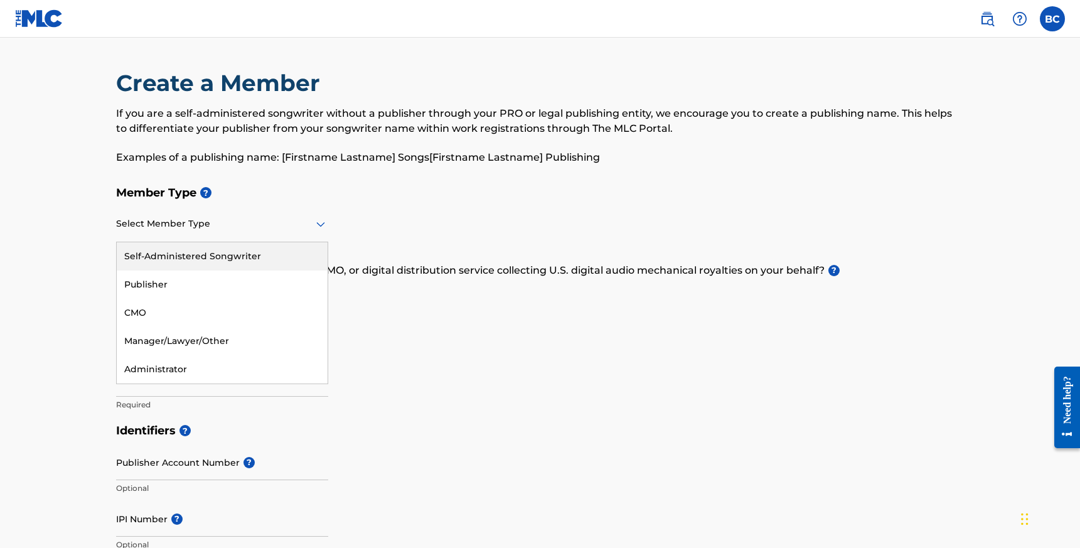
click at [256, 258] on div "Self-Administered Songwriter" at bounding box center [222, 256] width 211 height 28
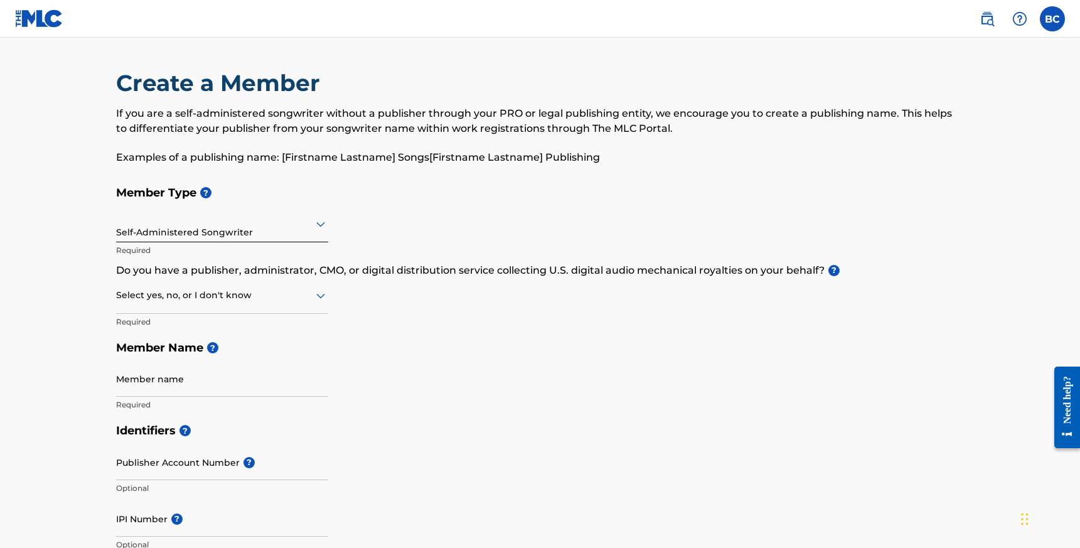
click at [271, 303] on div at bounding box center [222, 295] width 212 height 16
click at [382, 355] on h5 "Member Name ?" at bounding box center [540, 348] width 849 height 27
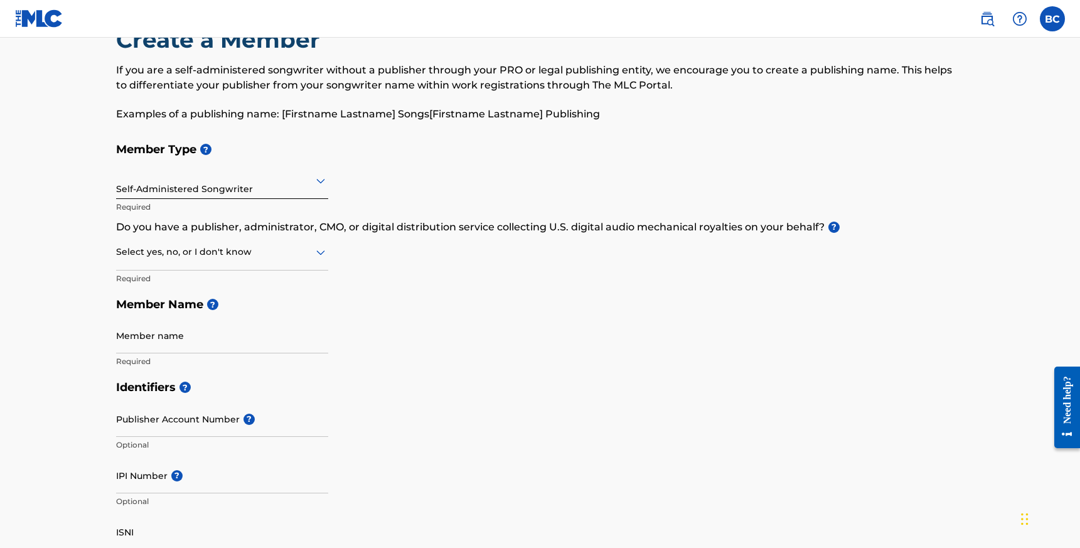
scroll to position [47, 0]
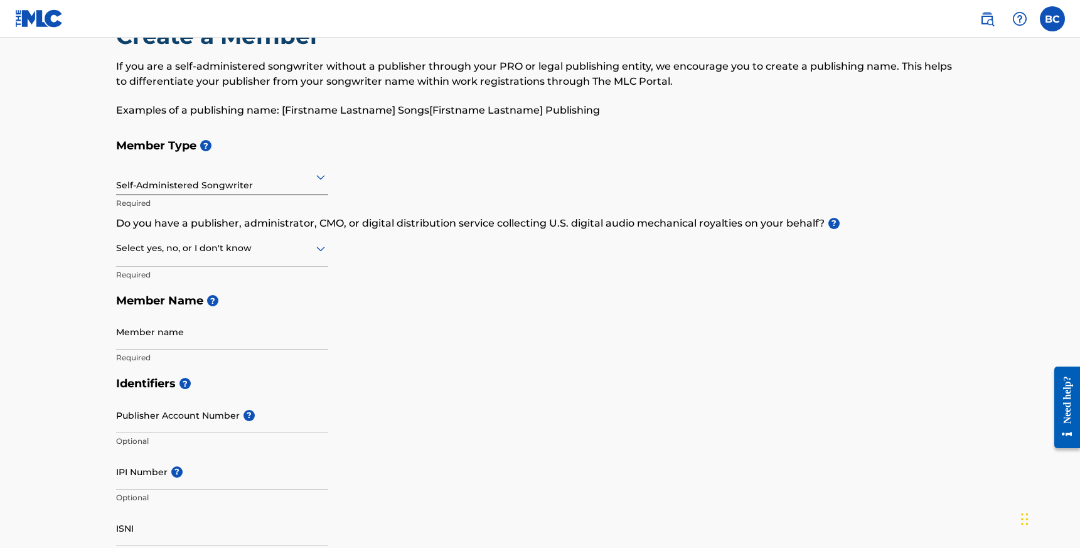
click at [210, 249] on div at bounding box center [222, 248] width 212 height 16
click at [215, 276] on div "Yes" at bounding box center [222, 281] width 211 height 28
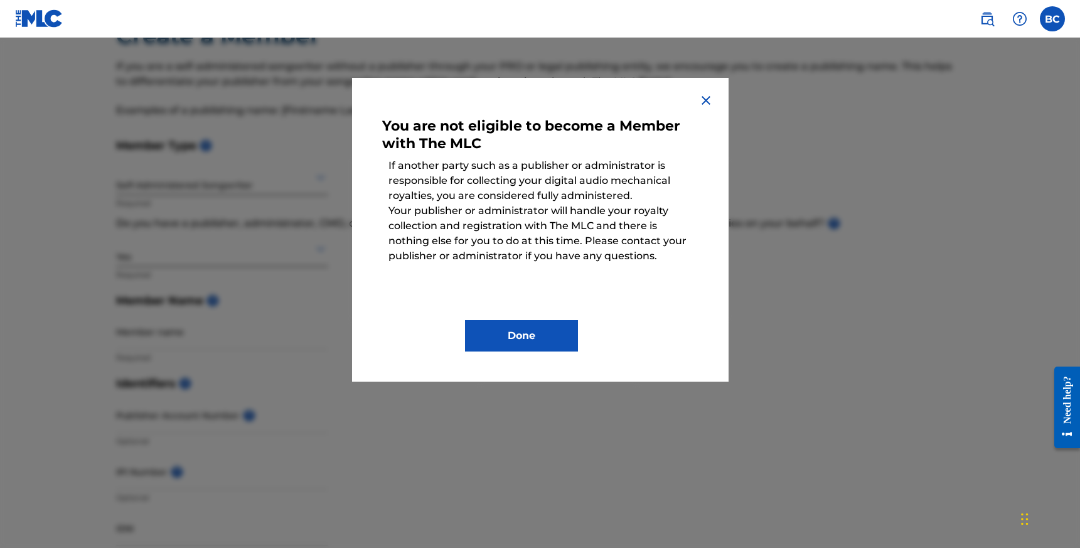
click at [720, 90] on div "You are not eligible to become a Member with The MLC If another party such as a…" at bounding box center [540, 230] width 377 height 304
click at [706, 97] on img at bounding box center [706, 100] width 15 height 15
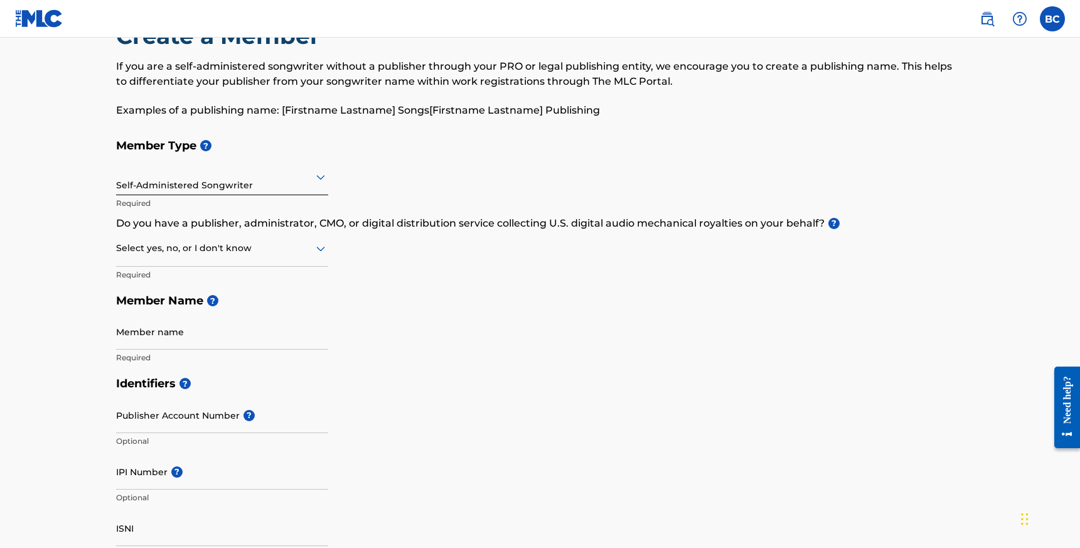
click at [271, 253] on div at bounding box center [222, 248] width 212 height 16
click at [254, 307] on div "No" at bounding box center [222, 309] width 211 height 28
click at [232, 333] on input "Member name" at bounding box center [222, 332] width 212 height 36
type input "Bryan Carter"
type input "[STREET_ADDRESS]"
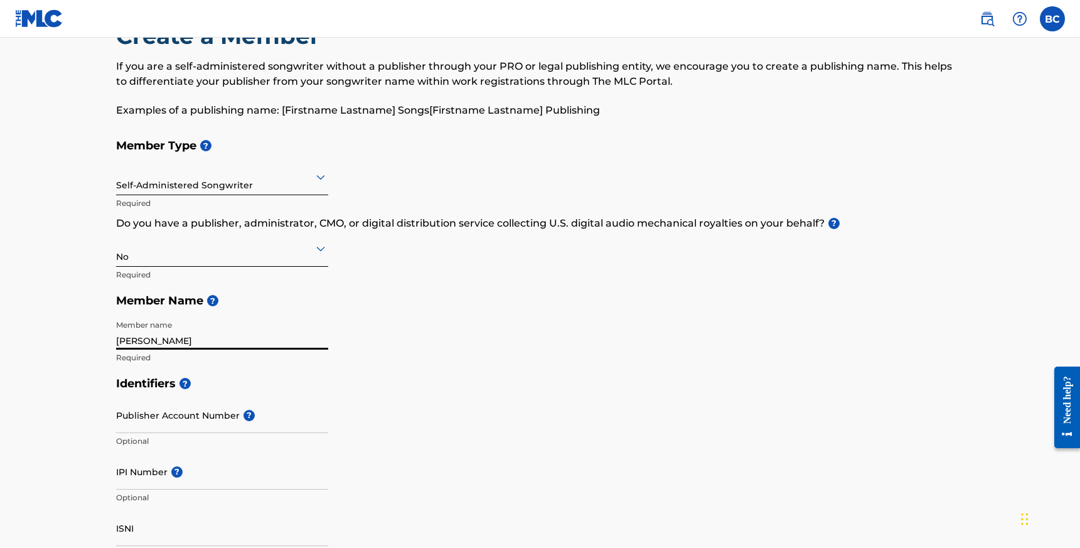
type input "APT 2F"
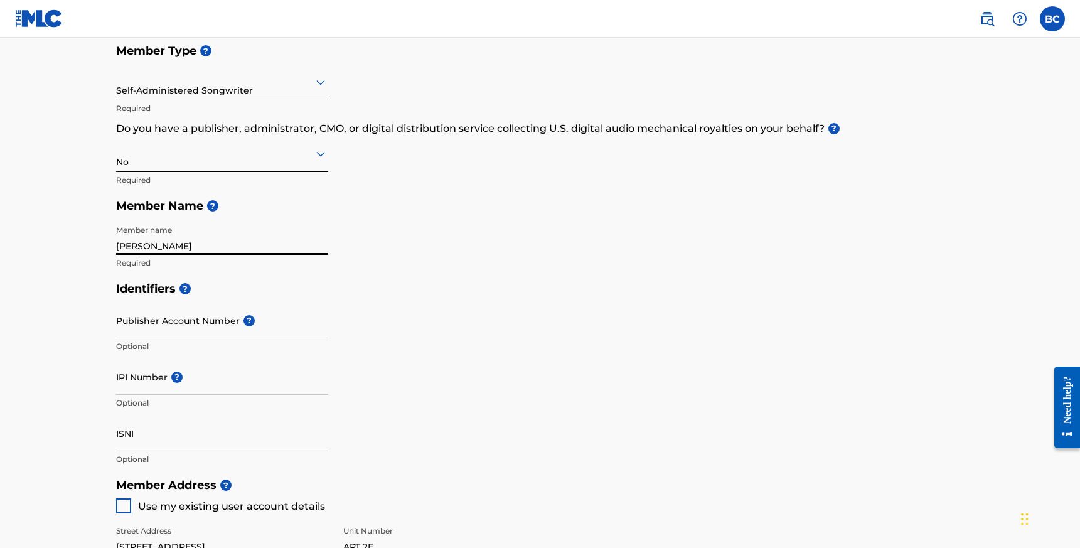
scroll to position [188, 0]
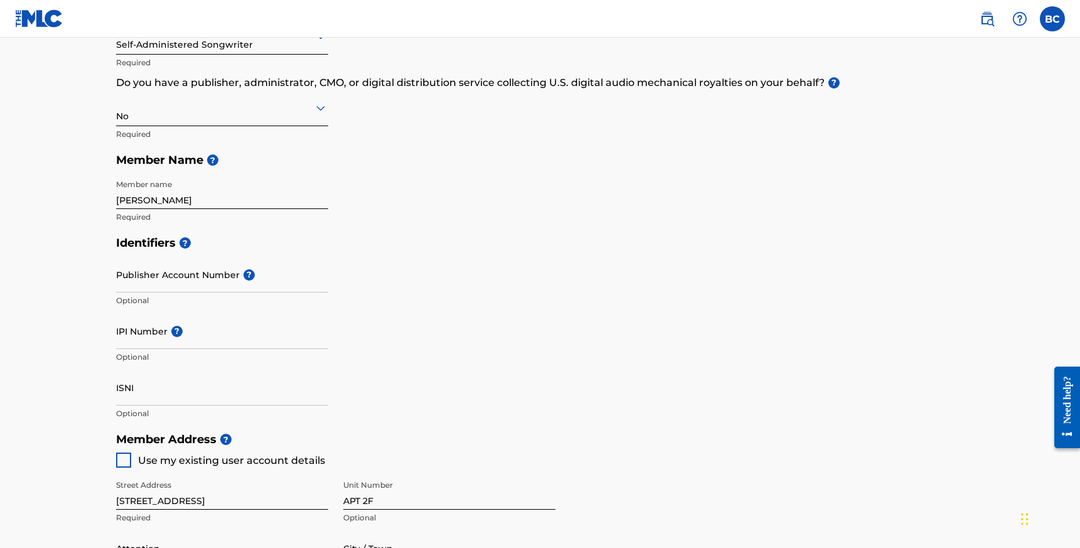
click at [208, 293] on div "Publisher Account Number ? Optional" at bounding box center [222, 285] width 212 height 56
click at [218, 282] on input "Publisher Account Number ?" at bounding box center [222, 275] width 212 height 36
click at [237, 274] on input "Publisher Account Number ?" at bounding box center [222, 275] width 212 height 36
click at [232, 269] on div "Publisher Account Number ? Optional" at bounding box center [222, 285] width 212 height 56
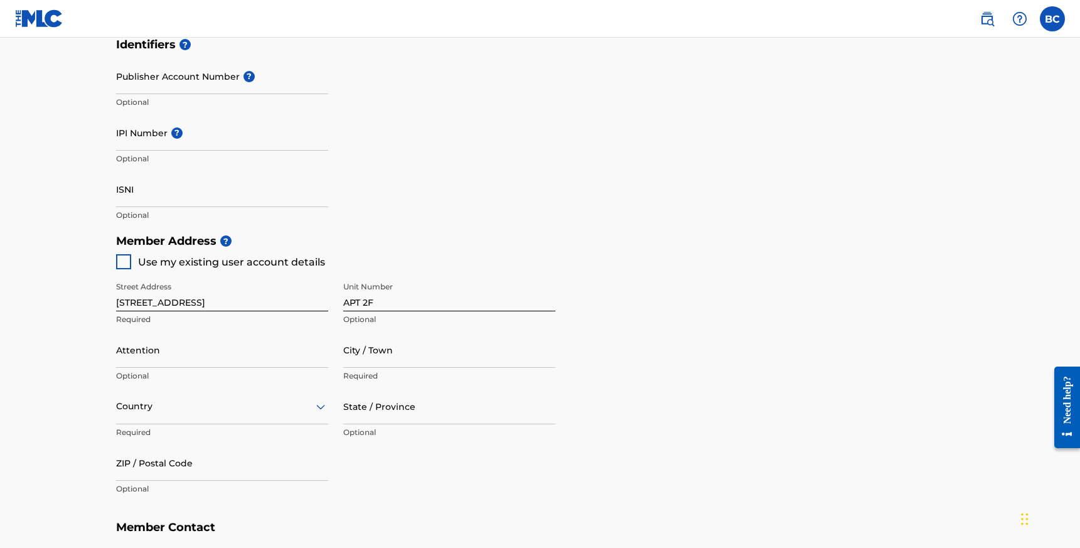
scroll to position [389, 0]
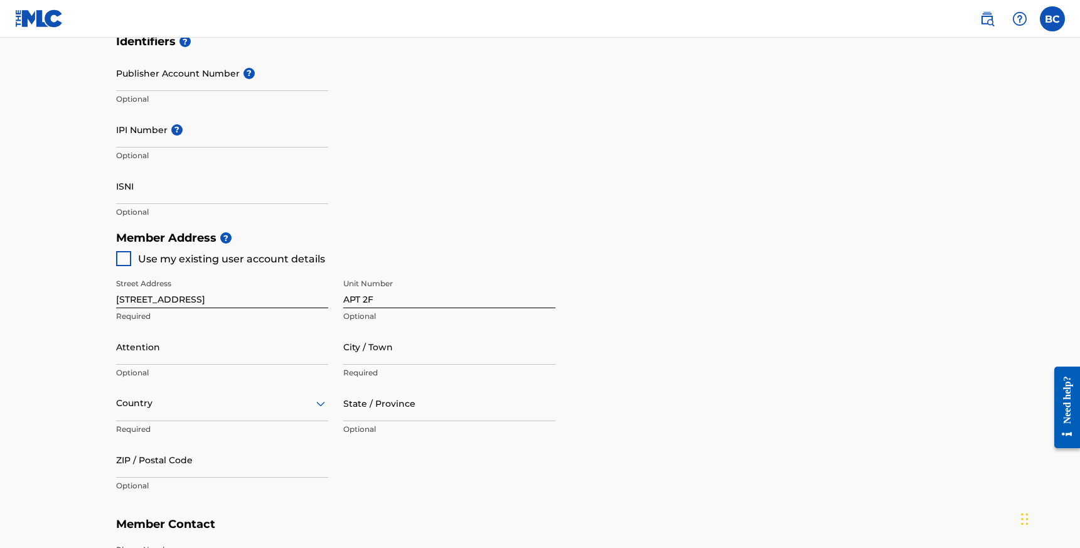
click at [123, 256] on div at bounding box center [123, 258] width 15 height 15
type input "[US_STATE]"
type input "10019"
type input "815"
type input "7212251"
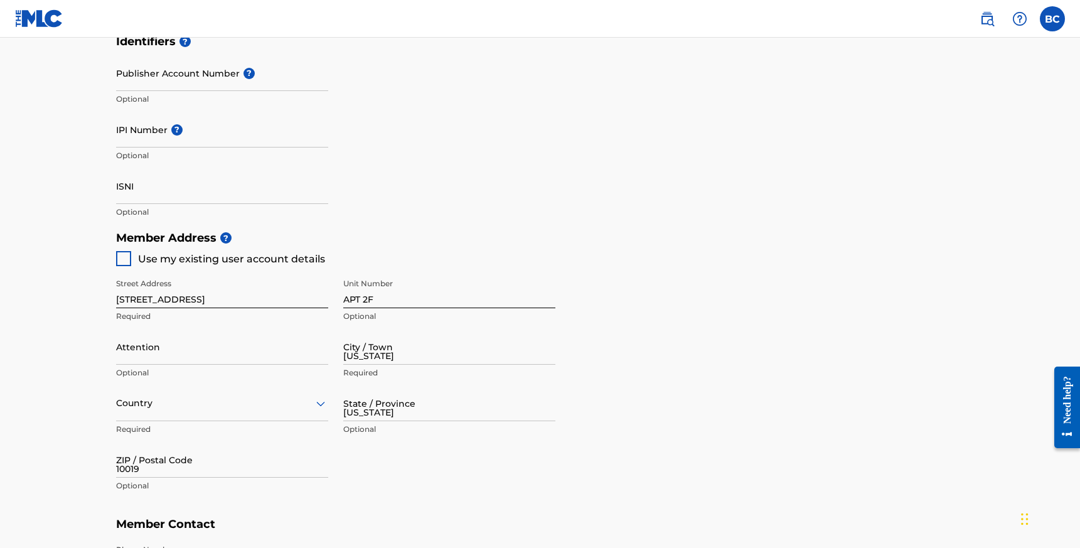
type input "[PERSON_NAME][EMAIL_ADDRESS][DOMAIN_NAME]"
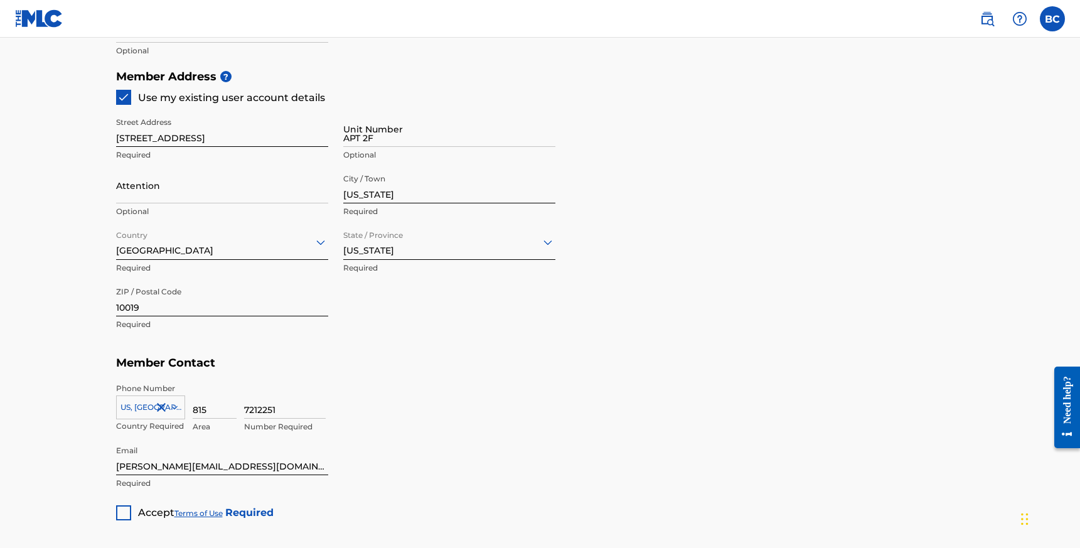
scroll to position [677, 0]
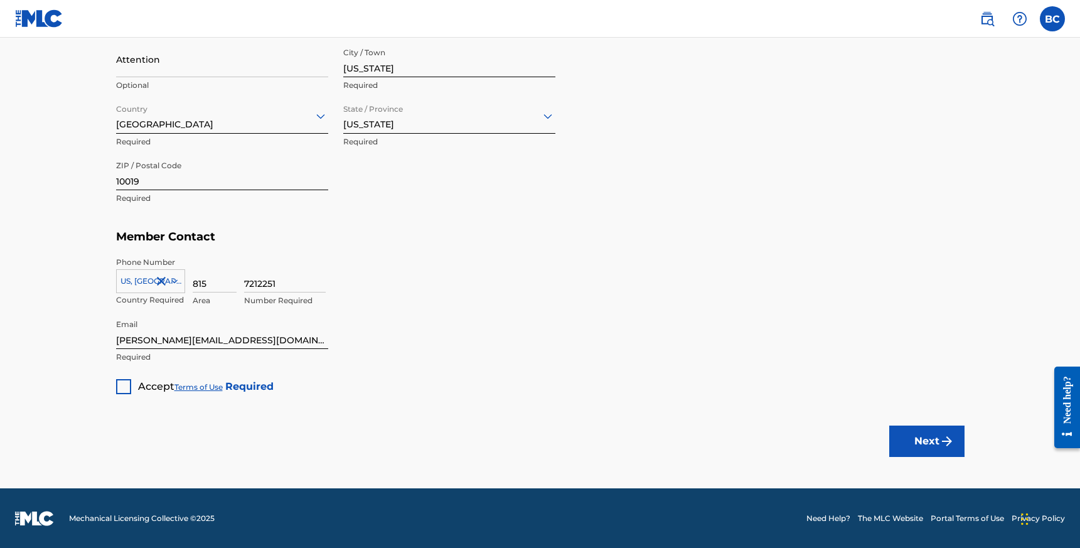
click at [122, 389] on div at bounding box center [123, 386] width 15 height 15
click at [931, 445] on button "Next" at bounding box center [926, 441] width 75 height 31
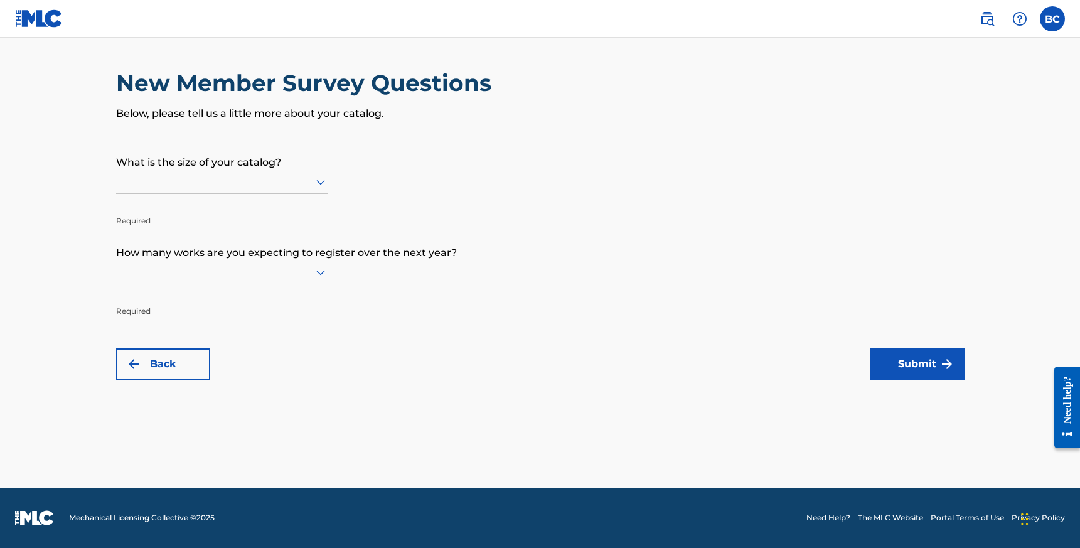
click at [306, 194] on div "Required" at bounding box center [222, 198] width 212 height 56
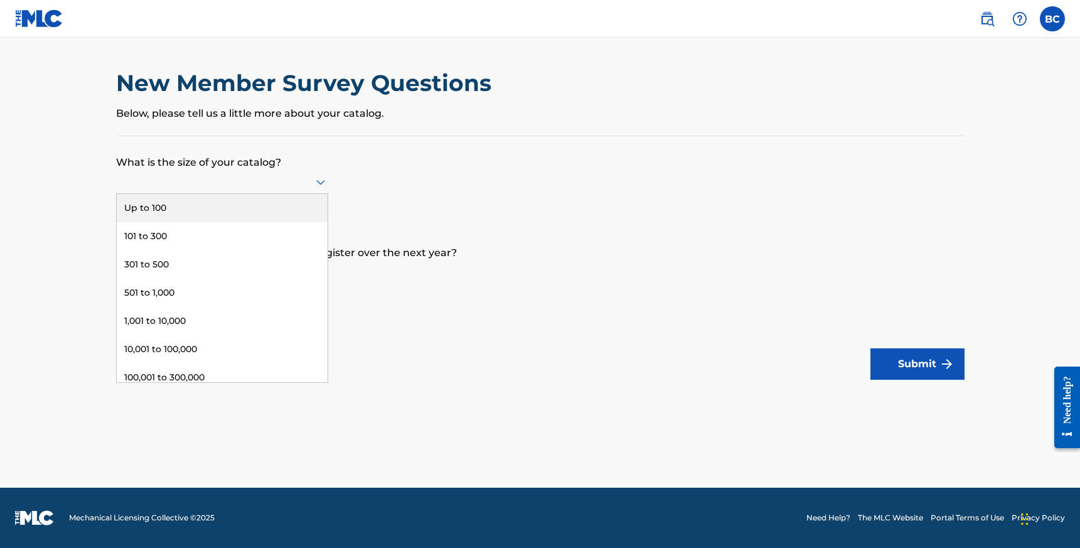
click at [316, 183] on icon at bounding box center [320, 182] width 15 height 15
click at [286, 208] on div "Up to 100" at bounding box center [222, 208] width 211 height 28
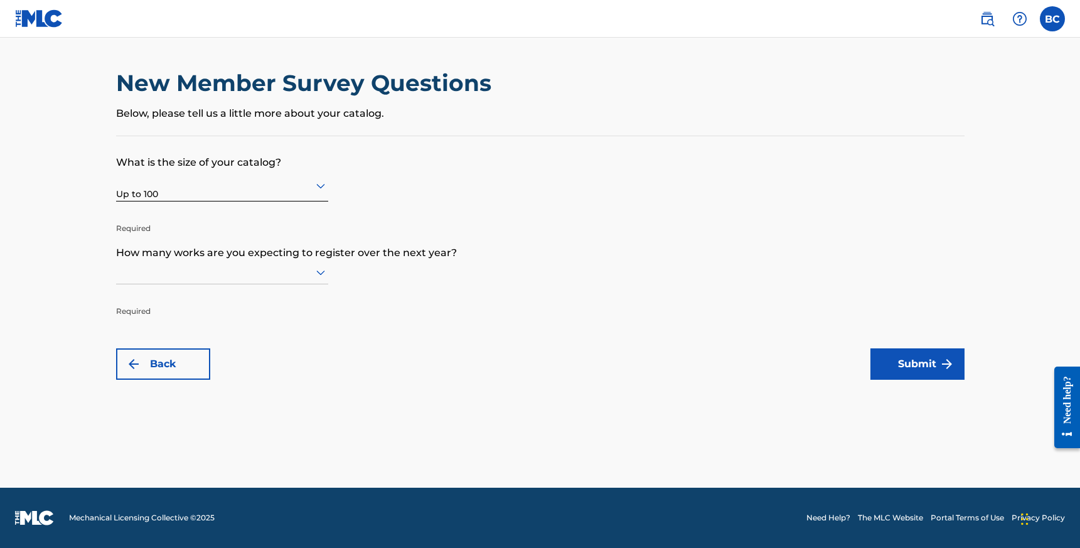
click at [313, 269] on icon at bounding box center [320, 272] width 15 height 15
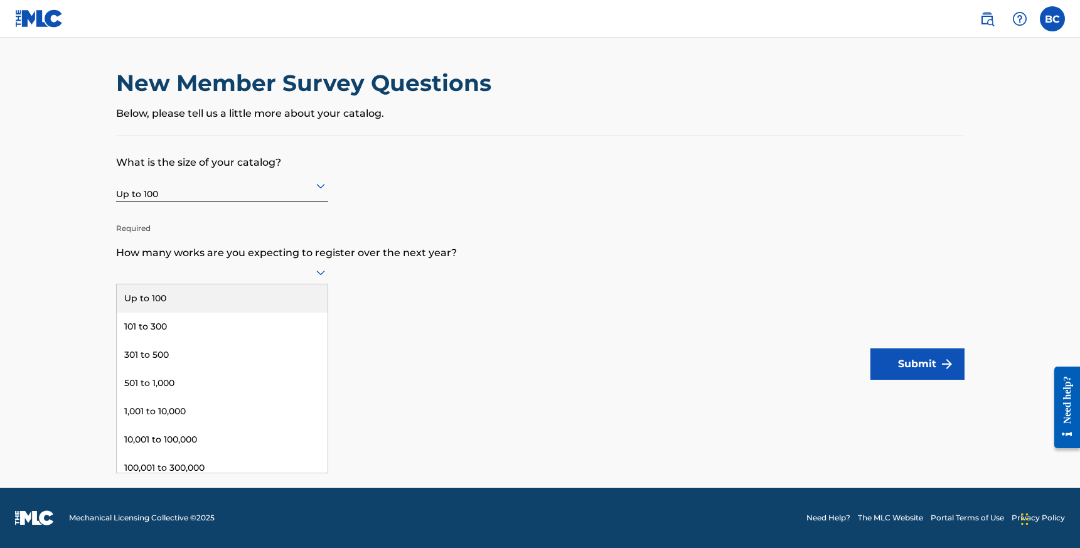
click at [297, 294] on div "Up to 100" at bounding box center [222, 298] width 211 height 28
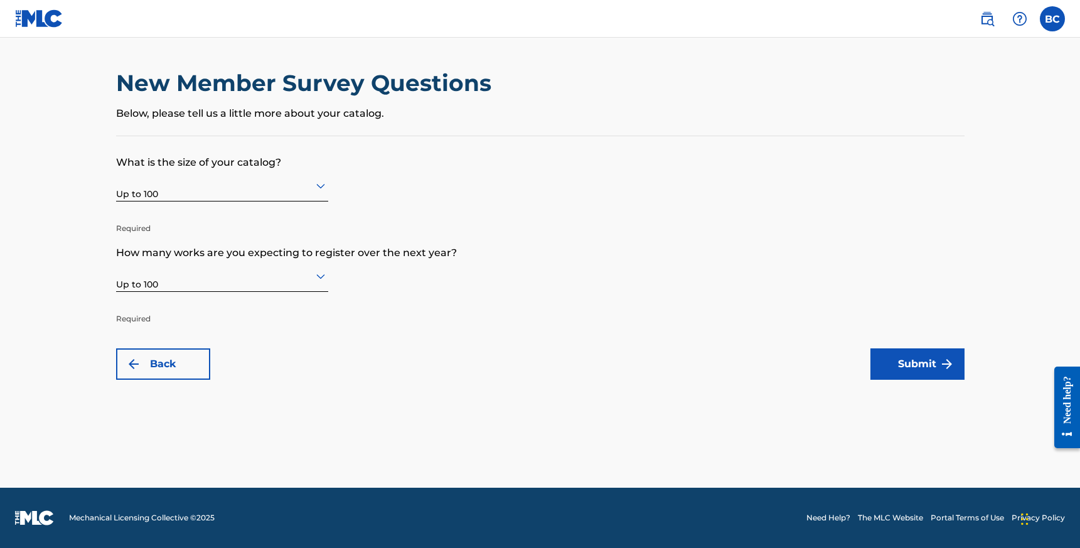
click at [899, 376] on button "Submit" at bounding box center [918, 363] width 94 height 31
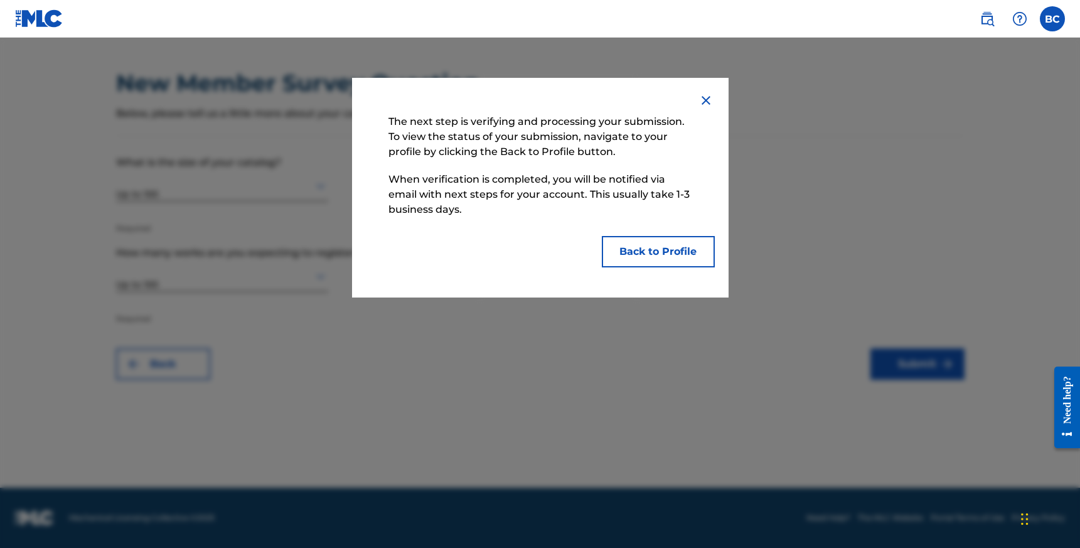
click at [669, 247] on button "Back to Profile" at bounding box center [658, 251] width 113 height 31
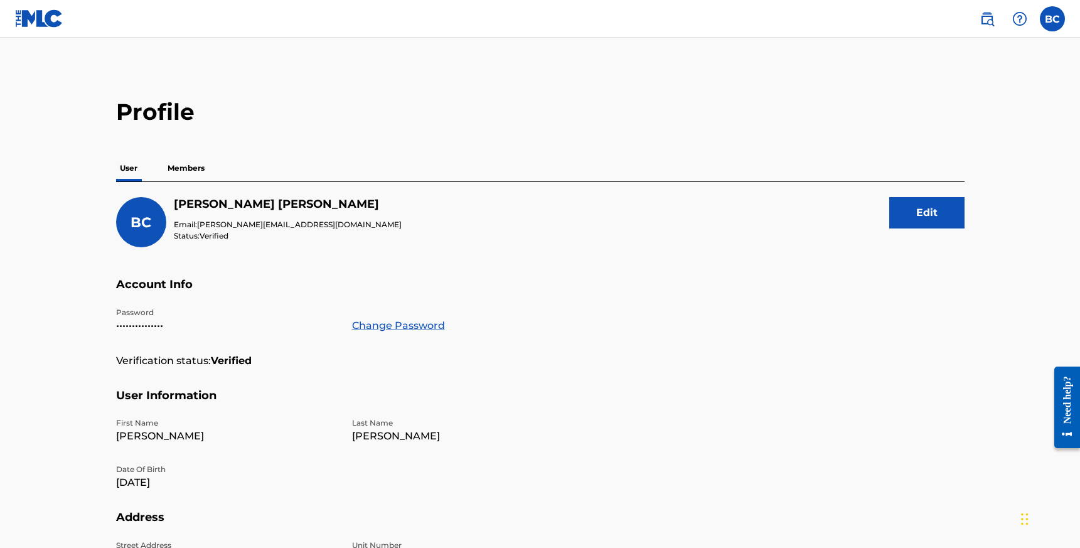
click at [198, 168] on p "Members" at bounding box center [186, 168] width 45 height 26
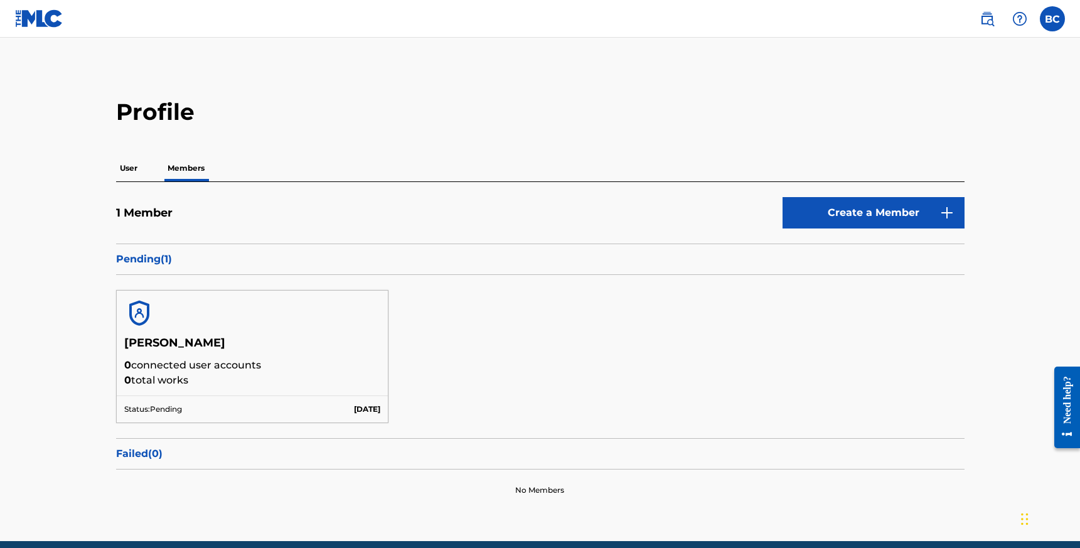
click at [820, 222] on link "Create a Member" at bounding box center [874, 212] width 182 height 31
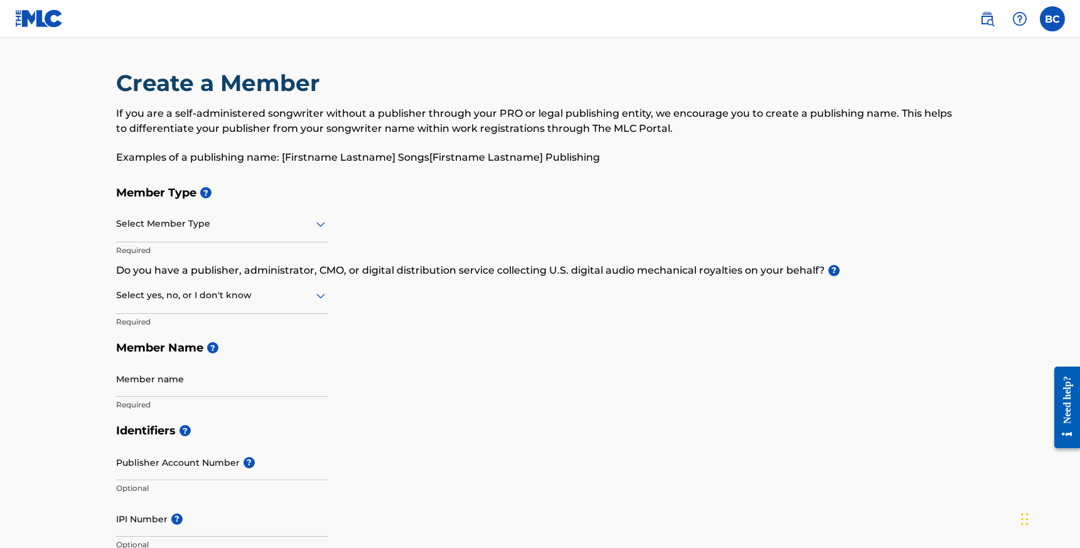
click at [160, 222] on div at bounding box center [222, 224] width 212 height 16
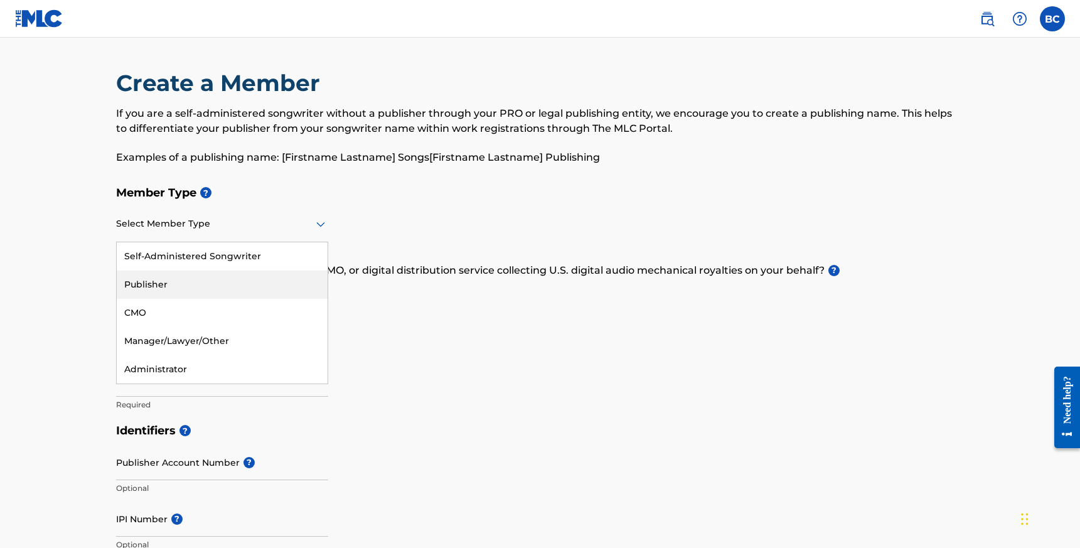
click at [163, 284] on div "Publisher" at bounding box center [222, 285] width 211 height 28
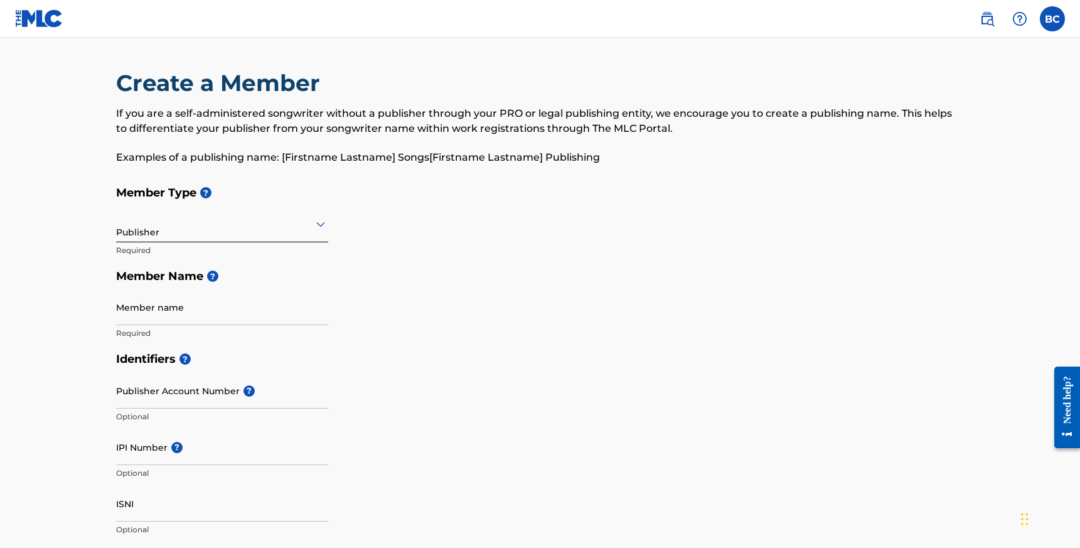
click at [183, 319] on input "Member name" at bounding box center [222, 307] width 212 height 36
type input "Bryan Cartger"
